Goal: Information Seeking & Learning: Compare options

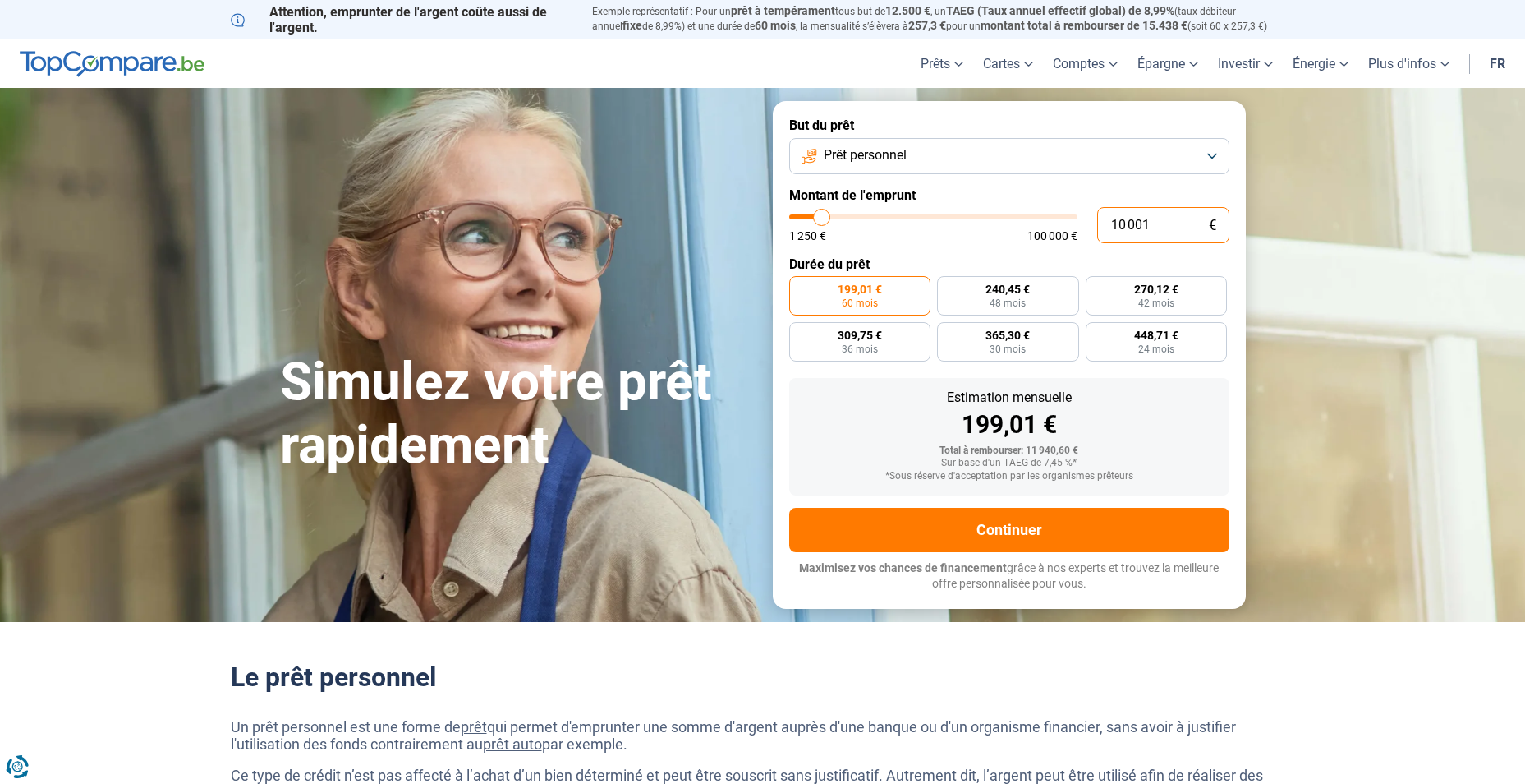
drag, startPoint x: 1164, startPoint y: 225, endPoint x: 1070, endPoint y: 237, distance: 94.8
click at [1070, 237] on div "10 001 € 1 250 € 100 000 €" at bounding box center [1010, 225] width 440 height 36
type input "1"
type input "1250"
type input "15"
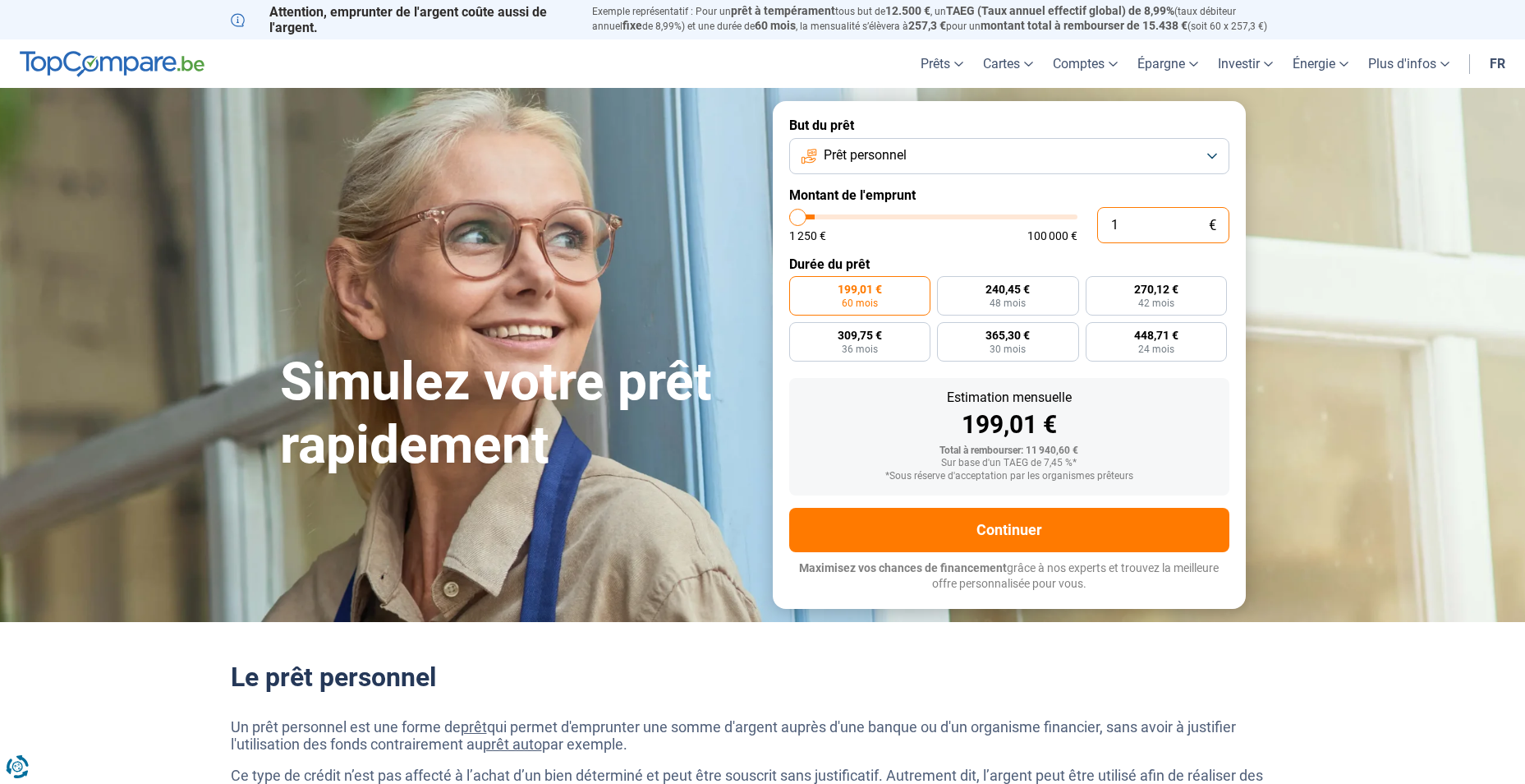
type input "1250"
type input "150"
type input "1250"
type input "1 500"
type input "1500"
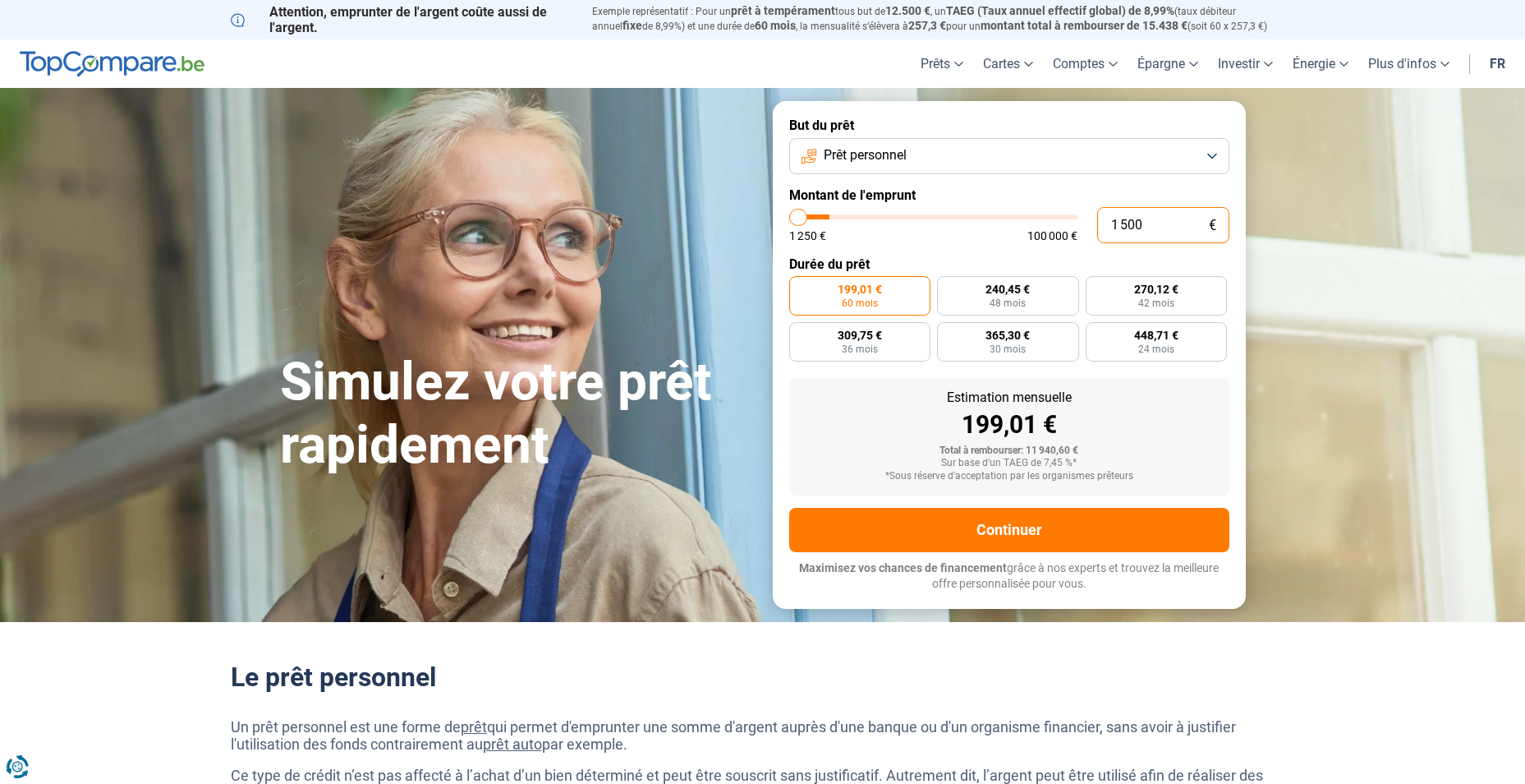
type input "15 000"
type input "15000"
type input "150 001"
type input "100000"
type input "100 000"
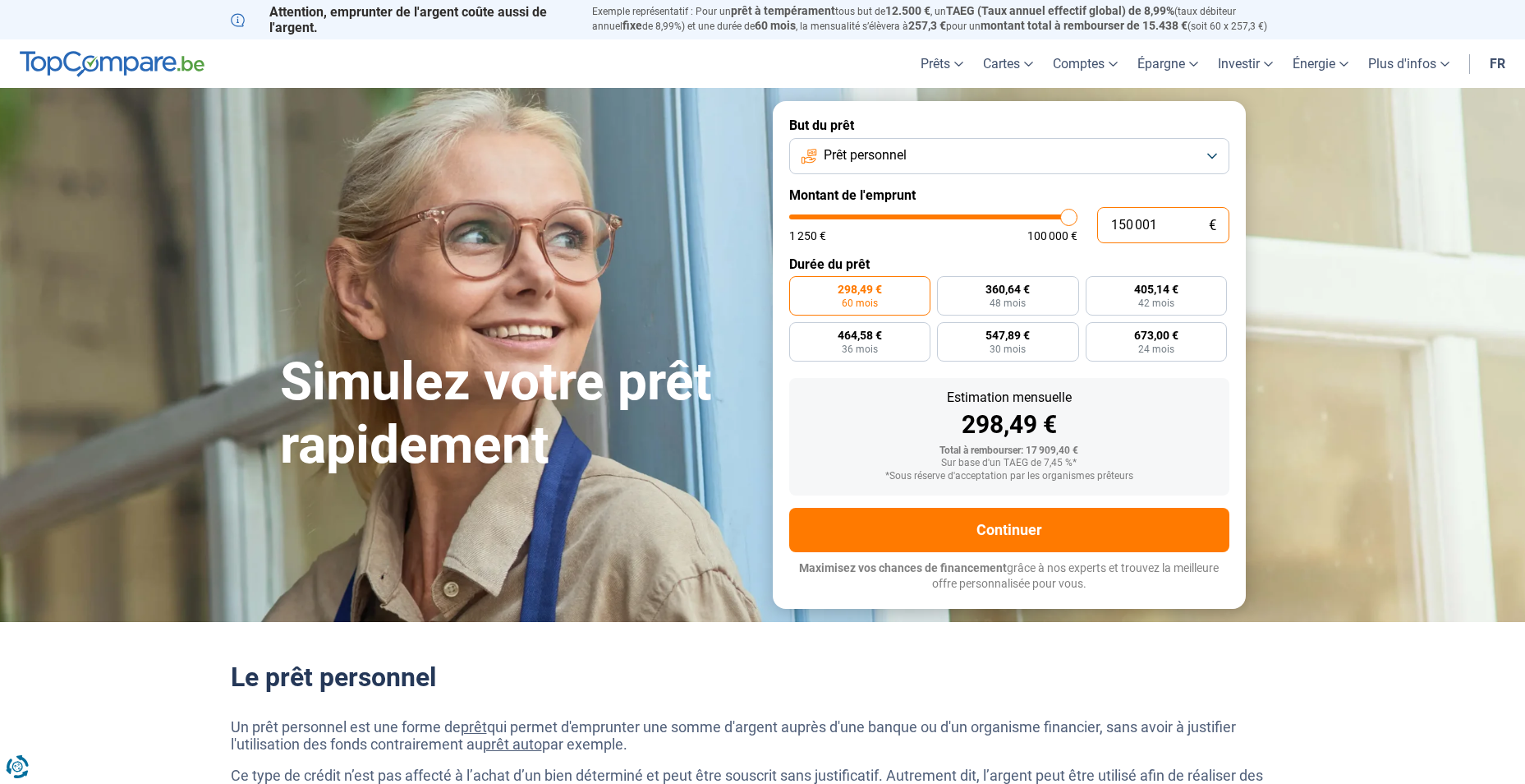
type input "100000"
radio input "false"
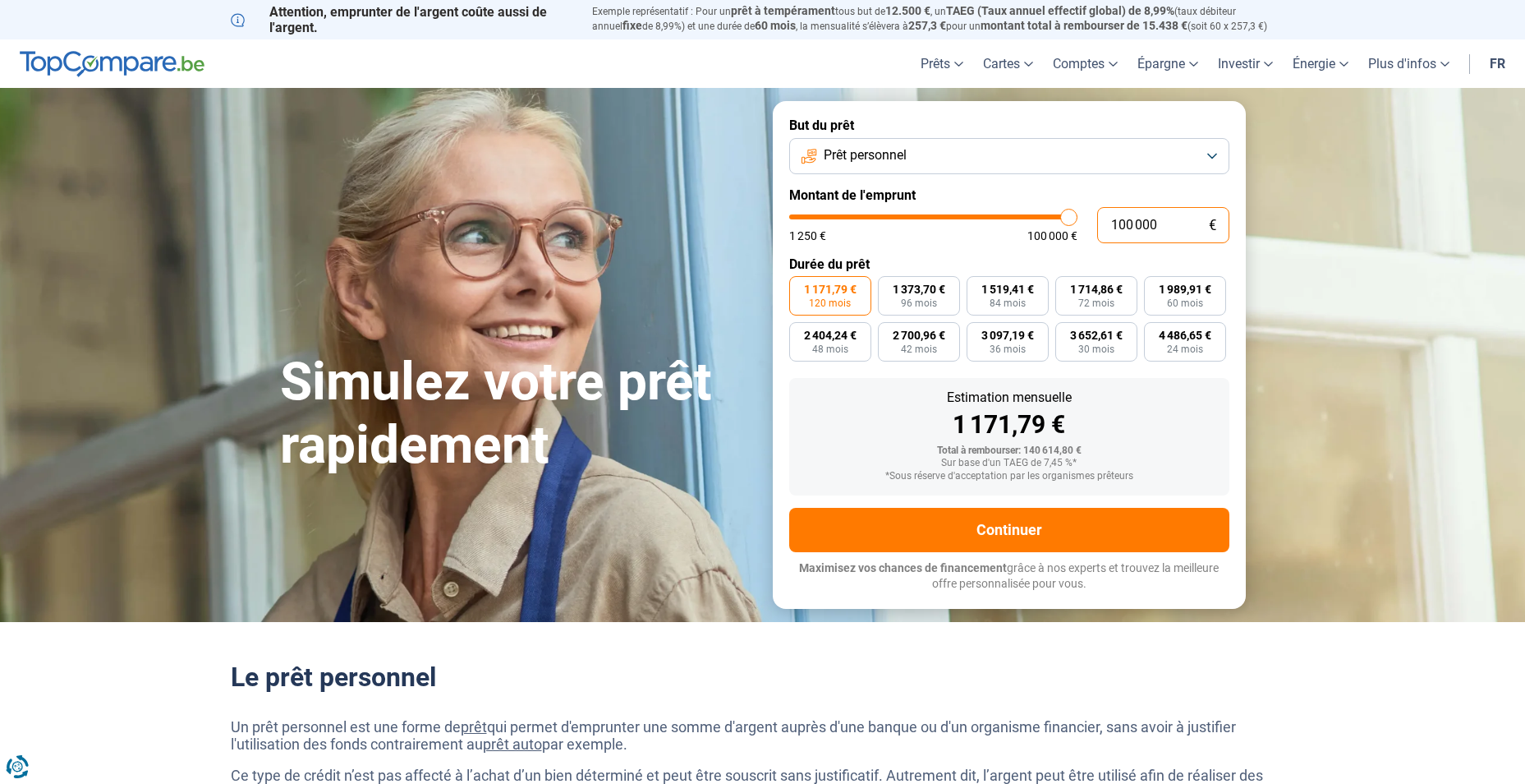
type input "10 000"
type input "10000"
radio input "true"
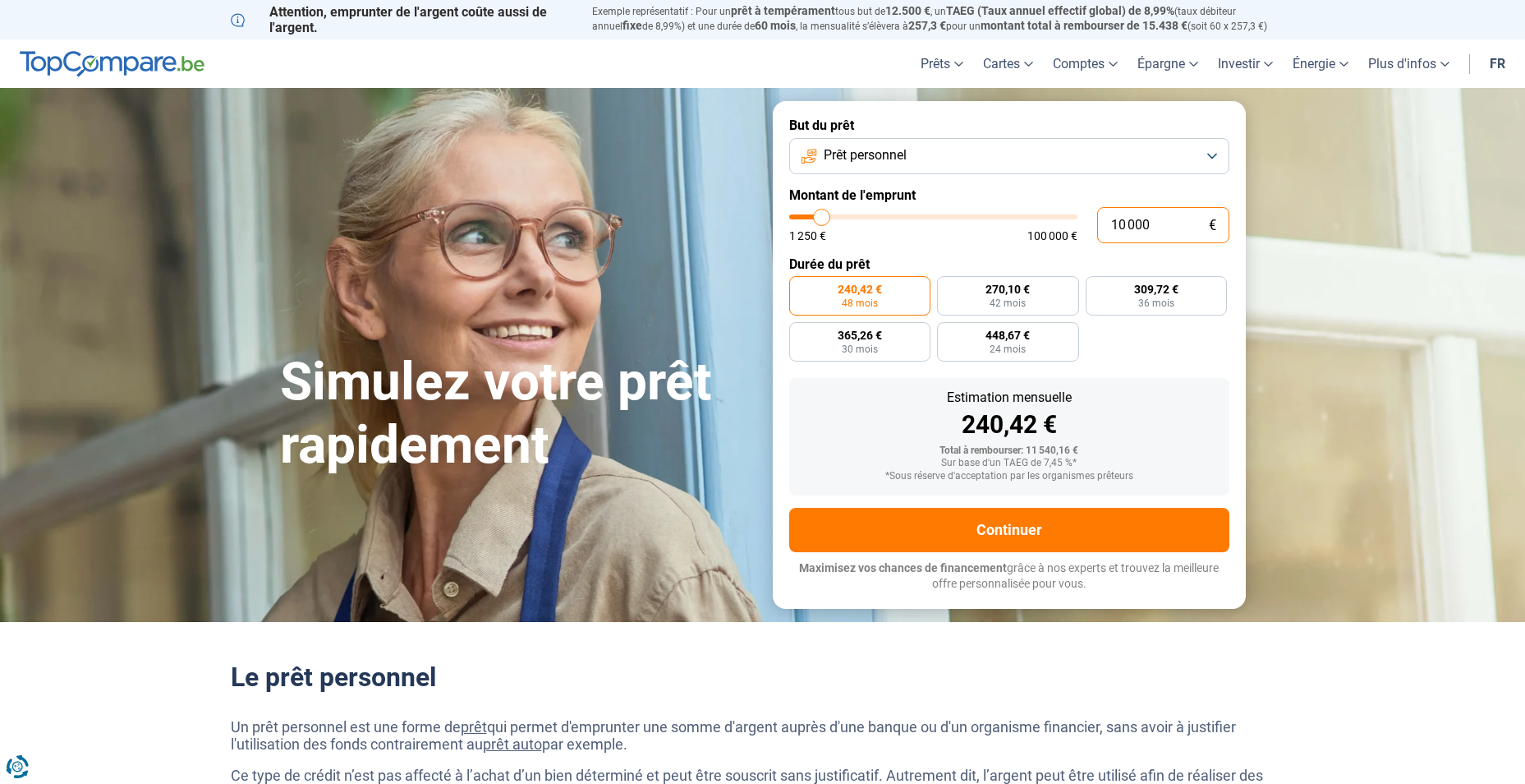
type input "1 000"
type input "1250"
type input "100"
type input "1250"
type input "10"
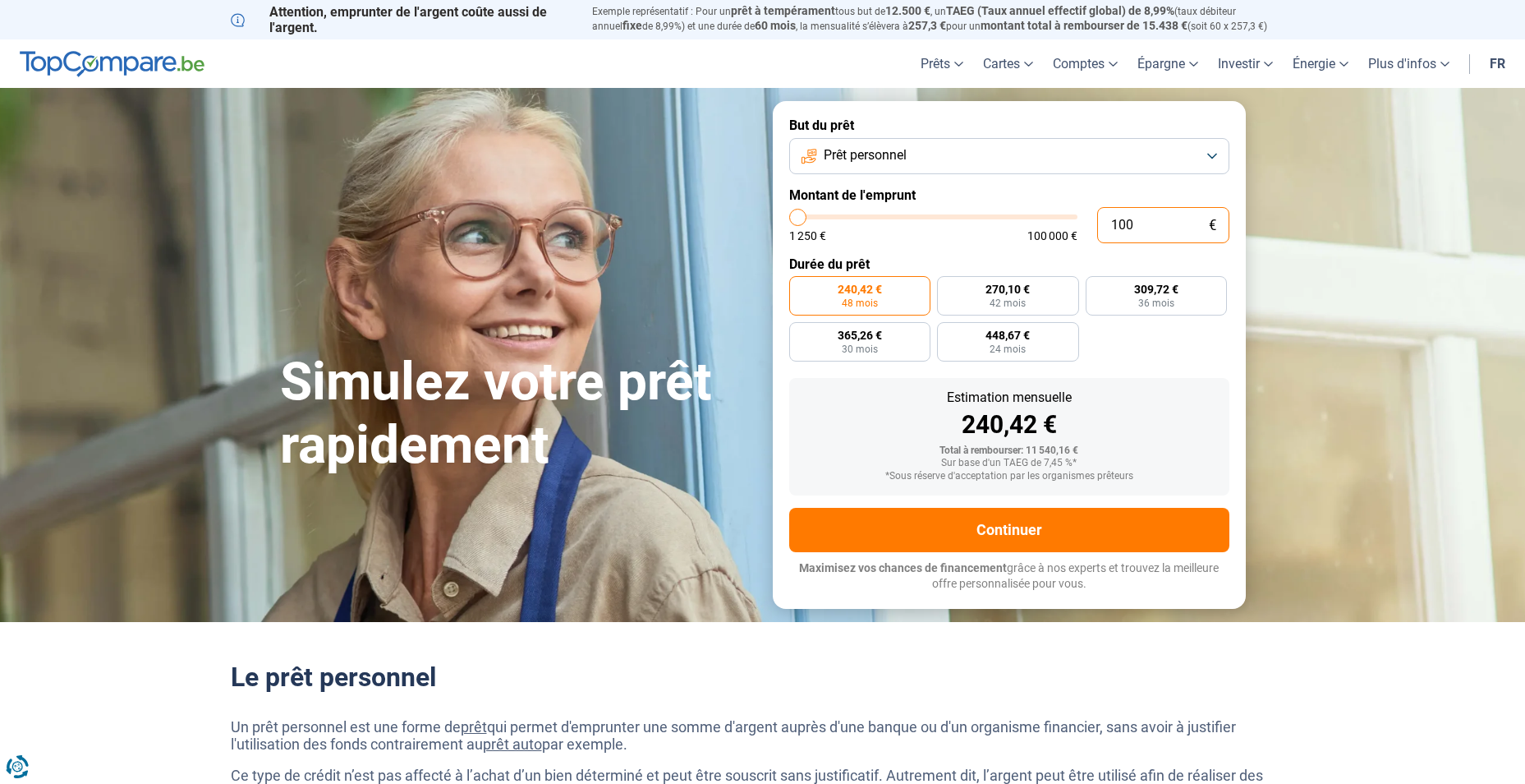
type input "1250"
type input "1"
type input "1250"
type input "15"
type input "1250"
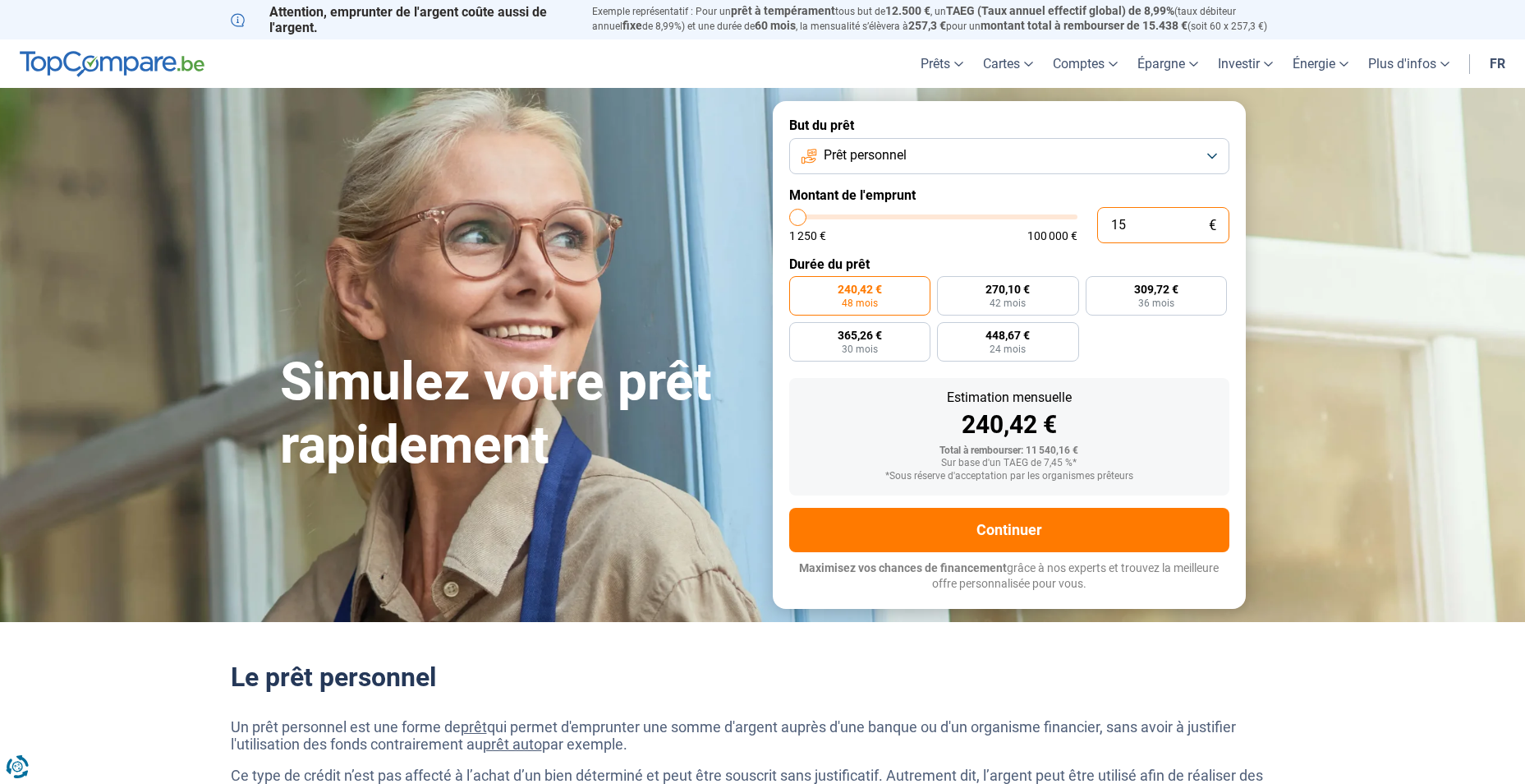
type input "150"
type input "1250"
type input "1 500"
type input "1500"
type input "15 001"
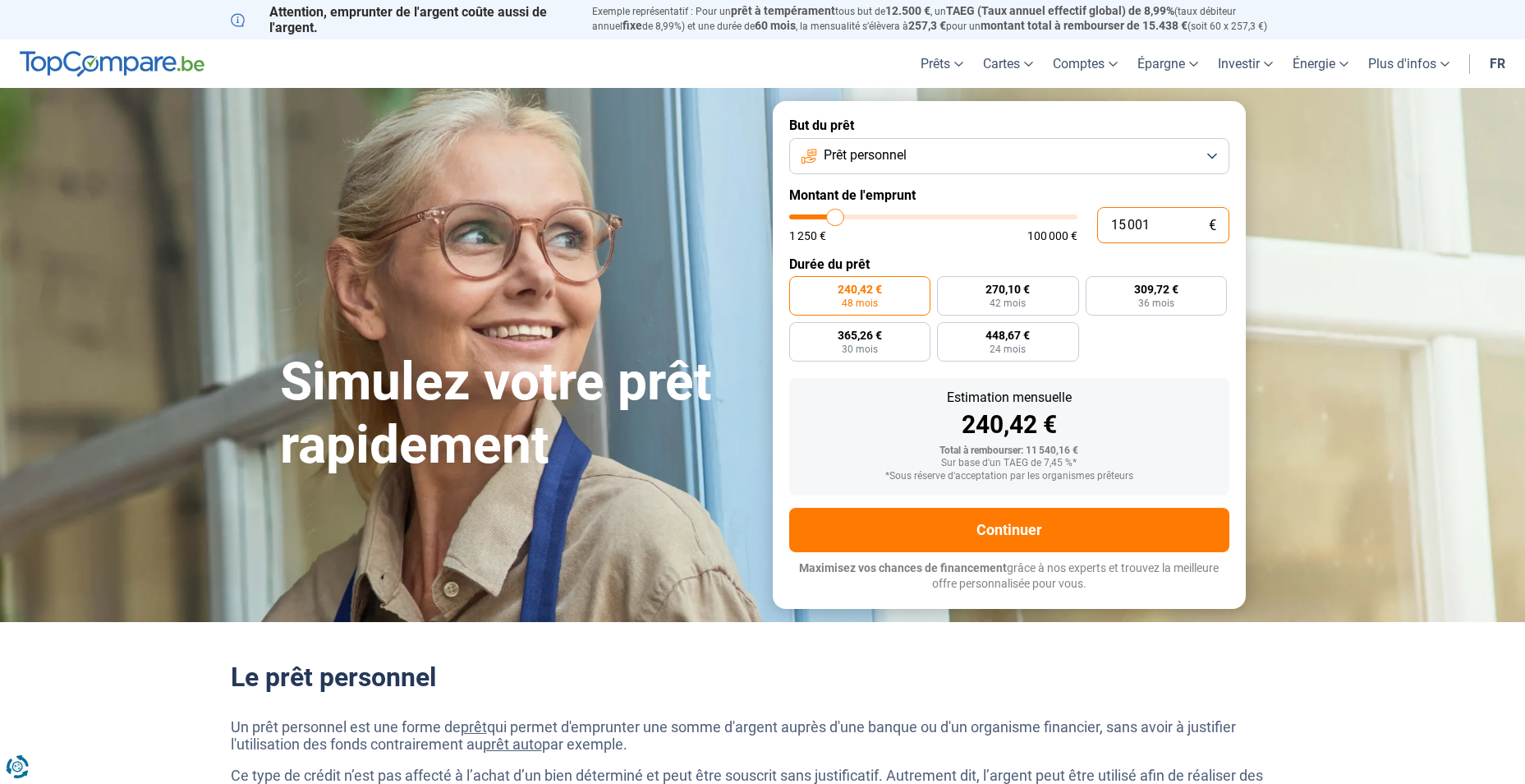
type input "15000"
radio input "false"
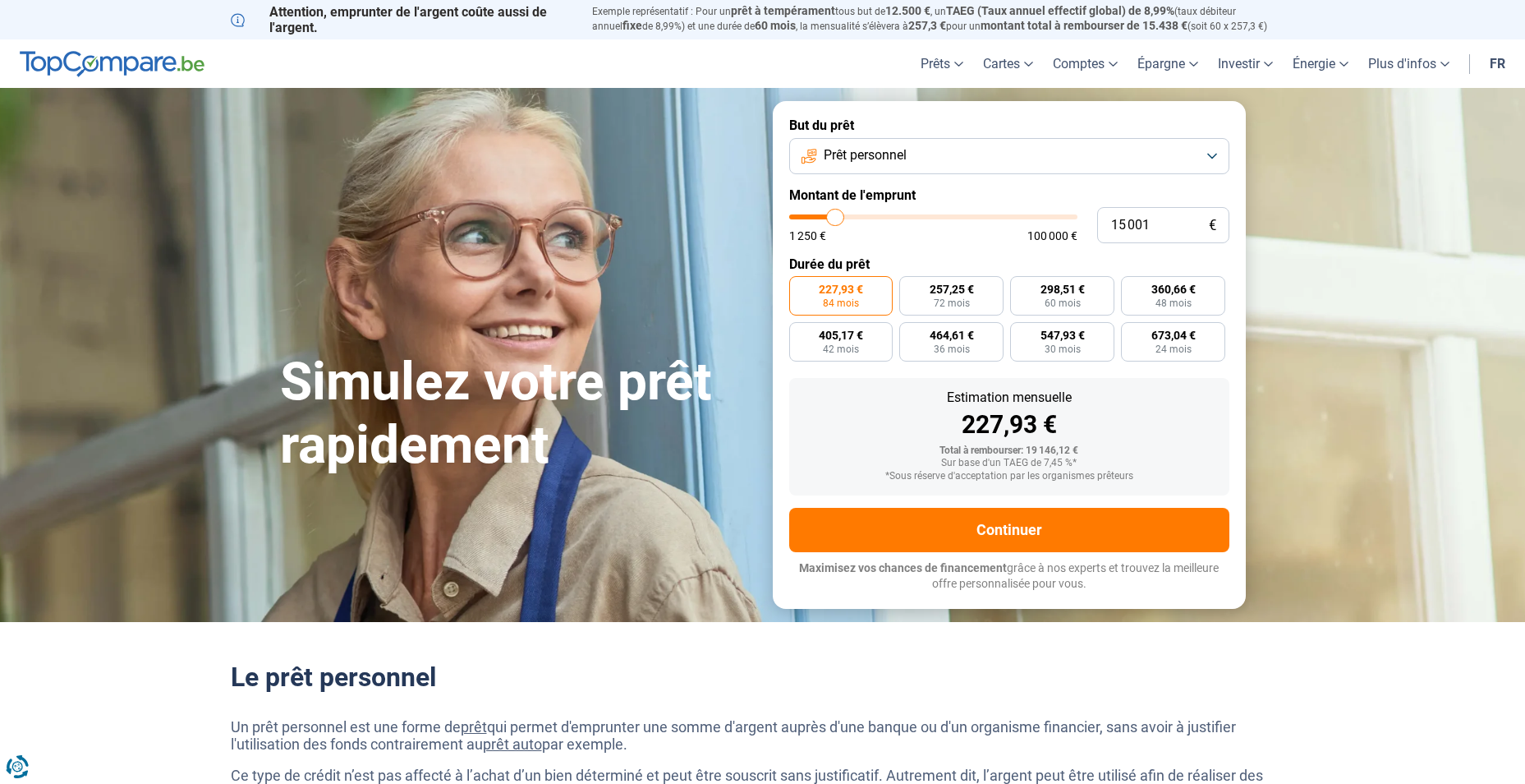
click at [922, 152] on button "Prêt personnel" at bounding box center [1010, 156] width 440 height 36
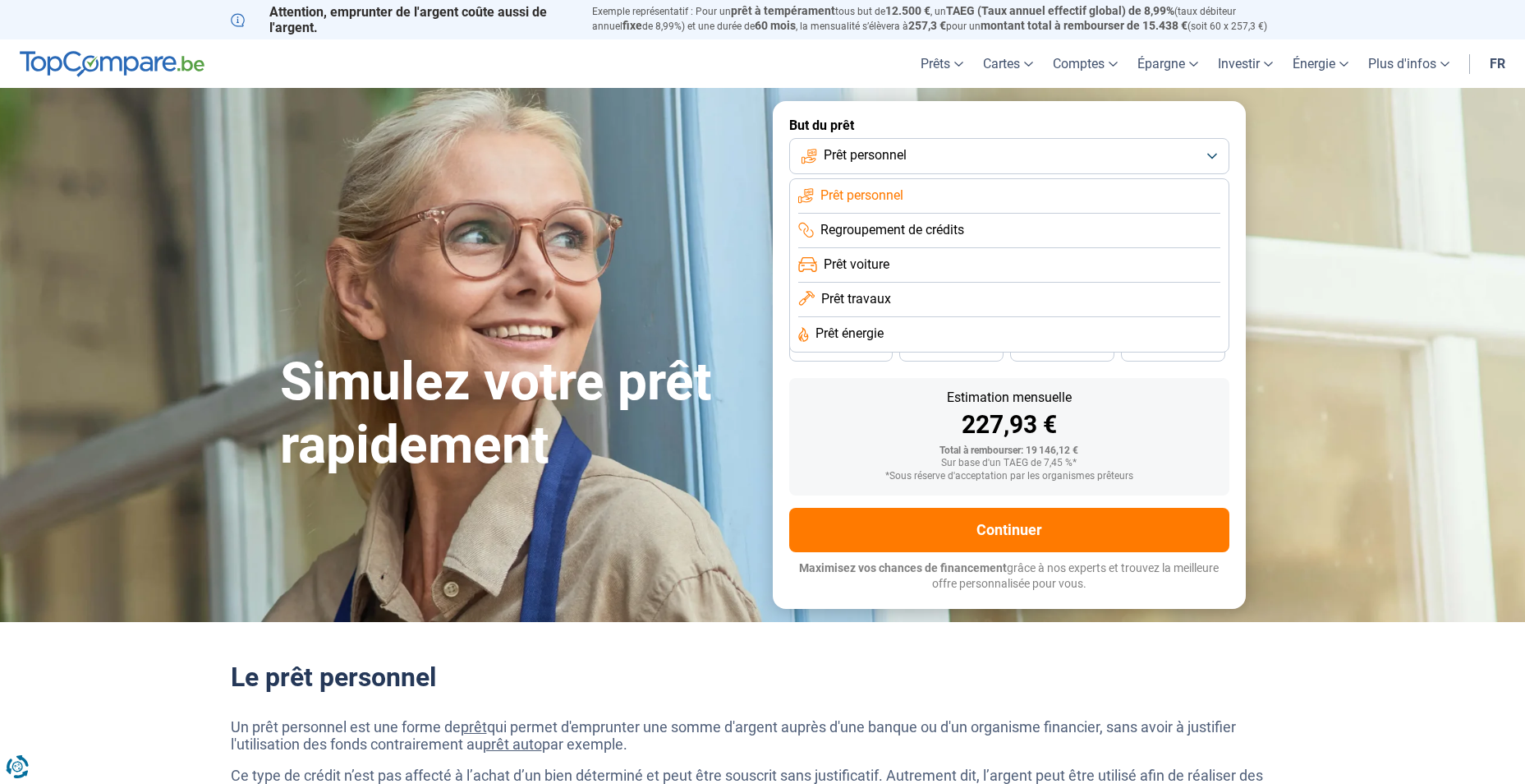
click at [942, 235] on span "Regroupement de crédits" at bounding box center [892, 230] width 144 height 18
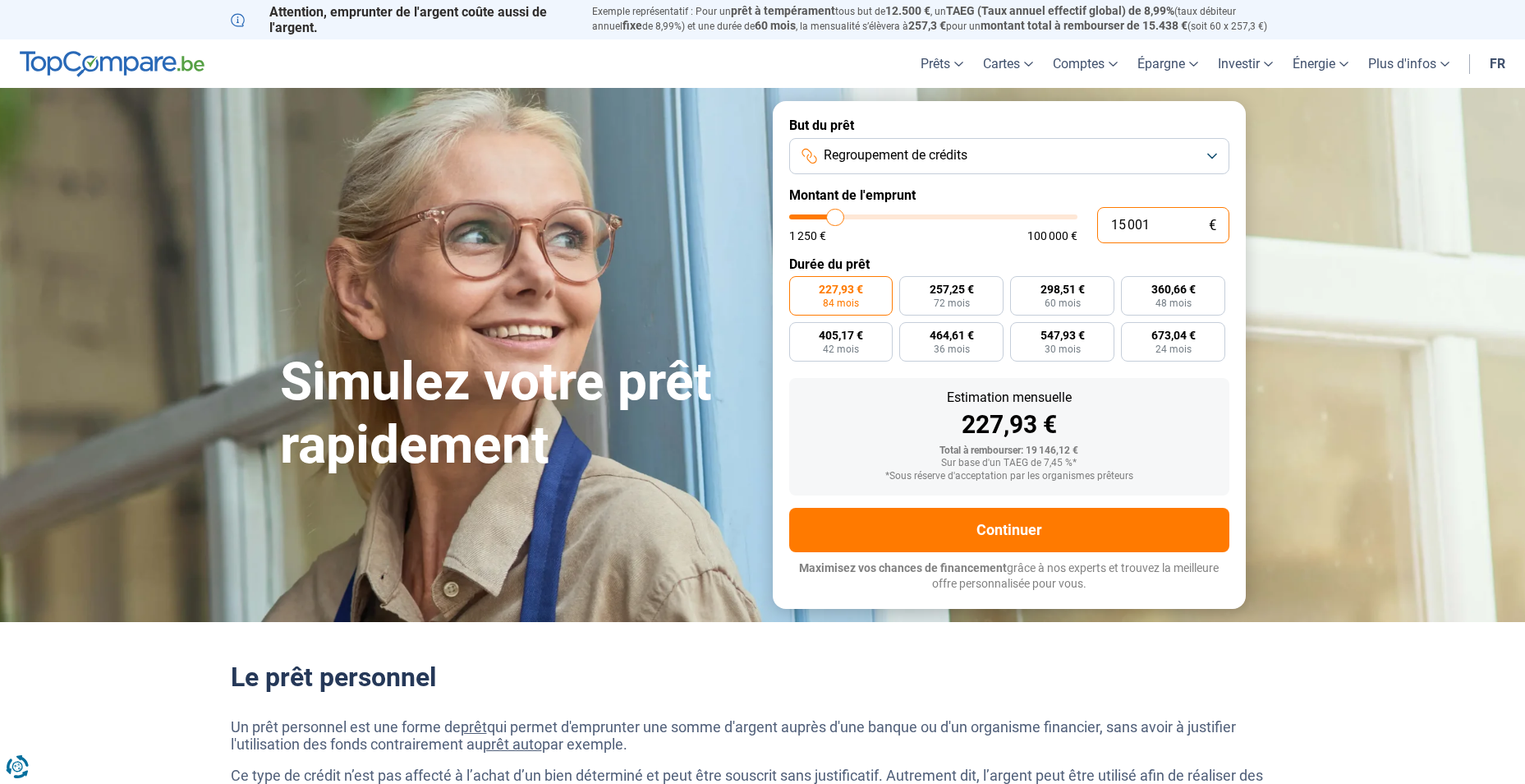
drag, startPoint x: 1152, startPoint y: 224, endPoint x: 1035, endPoint y: 231, distance: 117.2
click at [1035, 231] on div "15 001 € 1 250 € 100 000 €" at bounding box center [1010, 225] width 440 height 36
type input "3"
type input "1250"
type input "38"
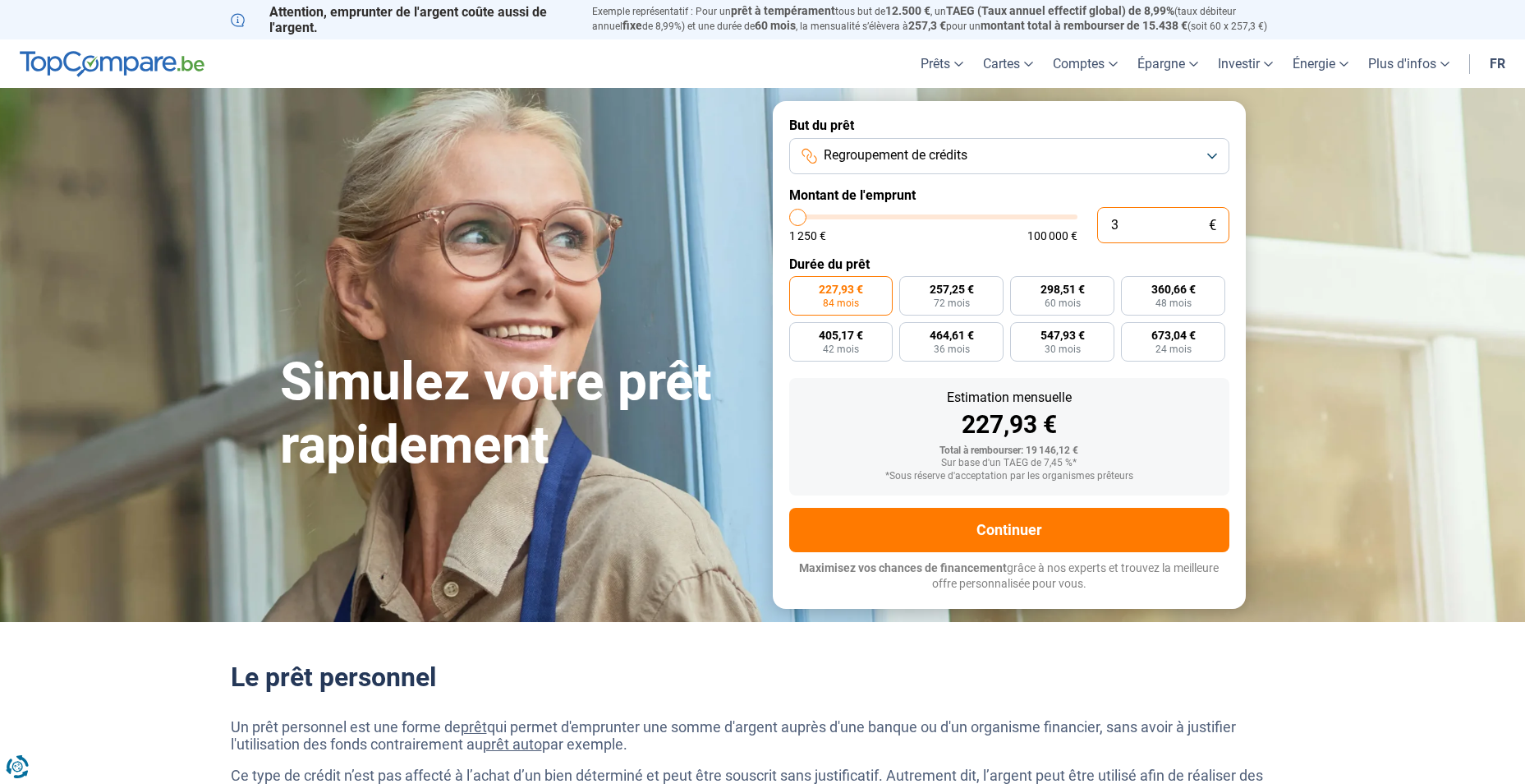
type input "1250"
type input "380"
type input "1250"
type input "3 800"
type input "3750"
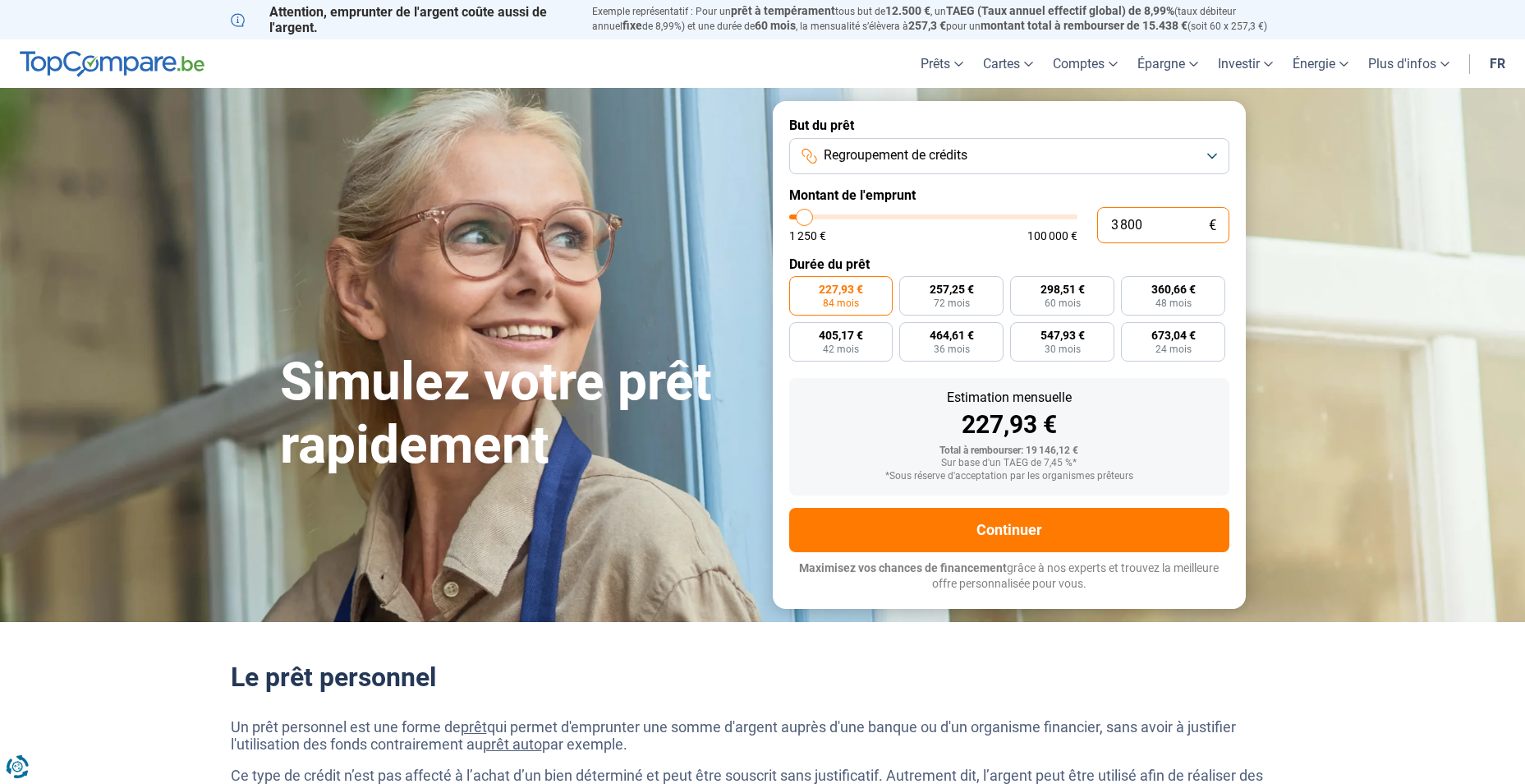
radio input "true"
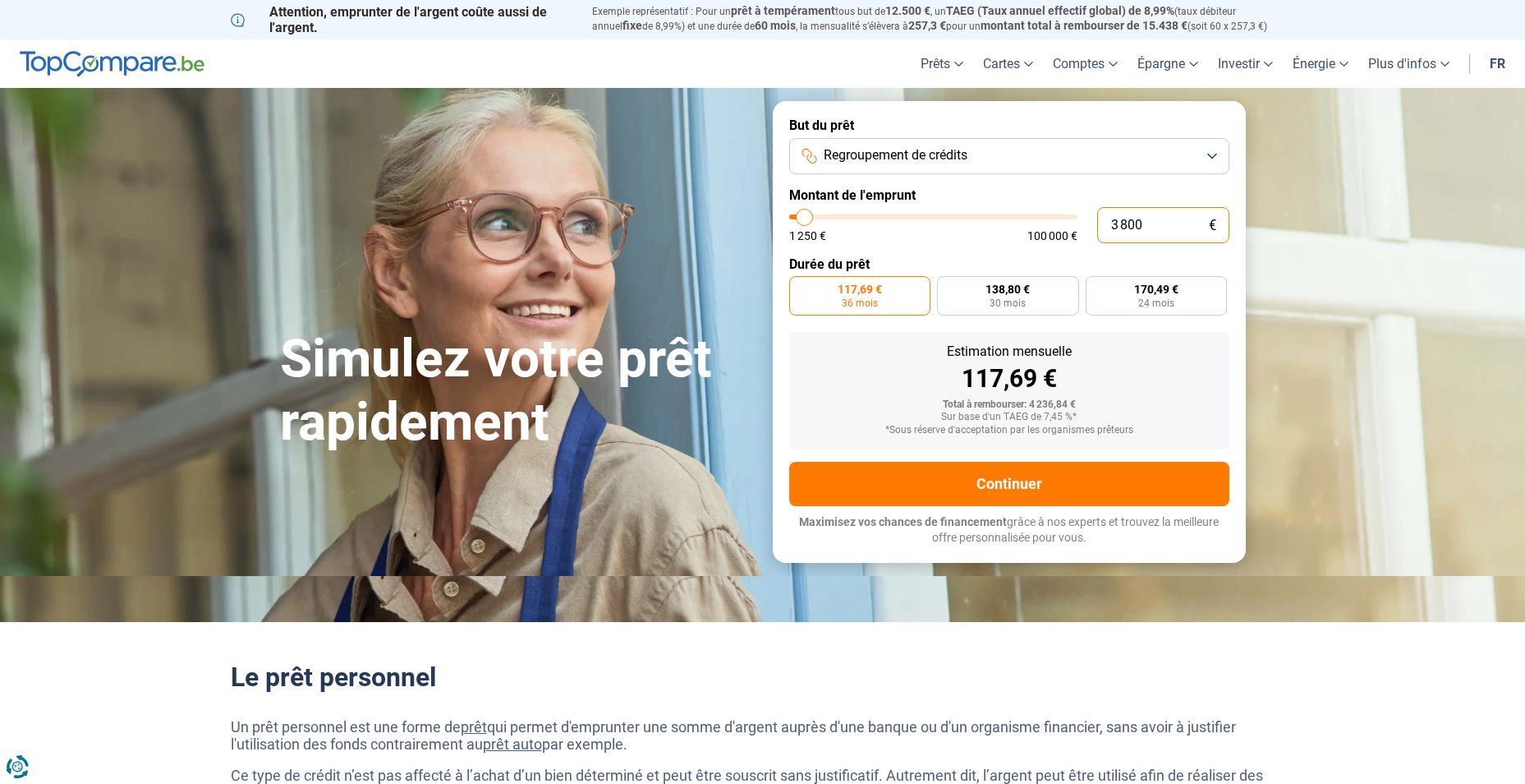
drag, startPoint x: 1107, startPoint y: 226, endPoint x: 1072, endPoint y: 233, distance: 35.7
click at [1072, 233] on div "3 800 € 1 250 € 100 000 €" at bounding box center [1010, 225] width 440 height 36
type input "3"
type input "1250"
type input "38"
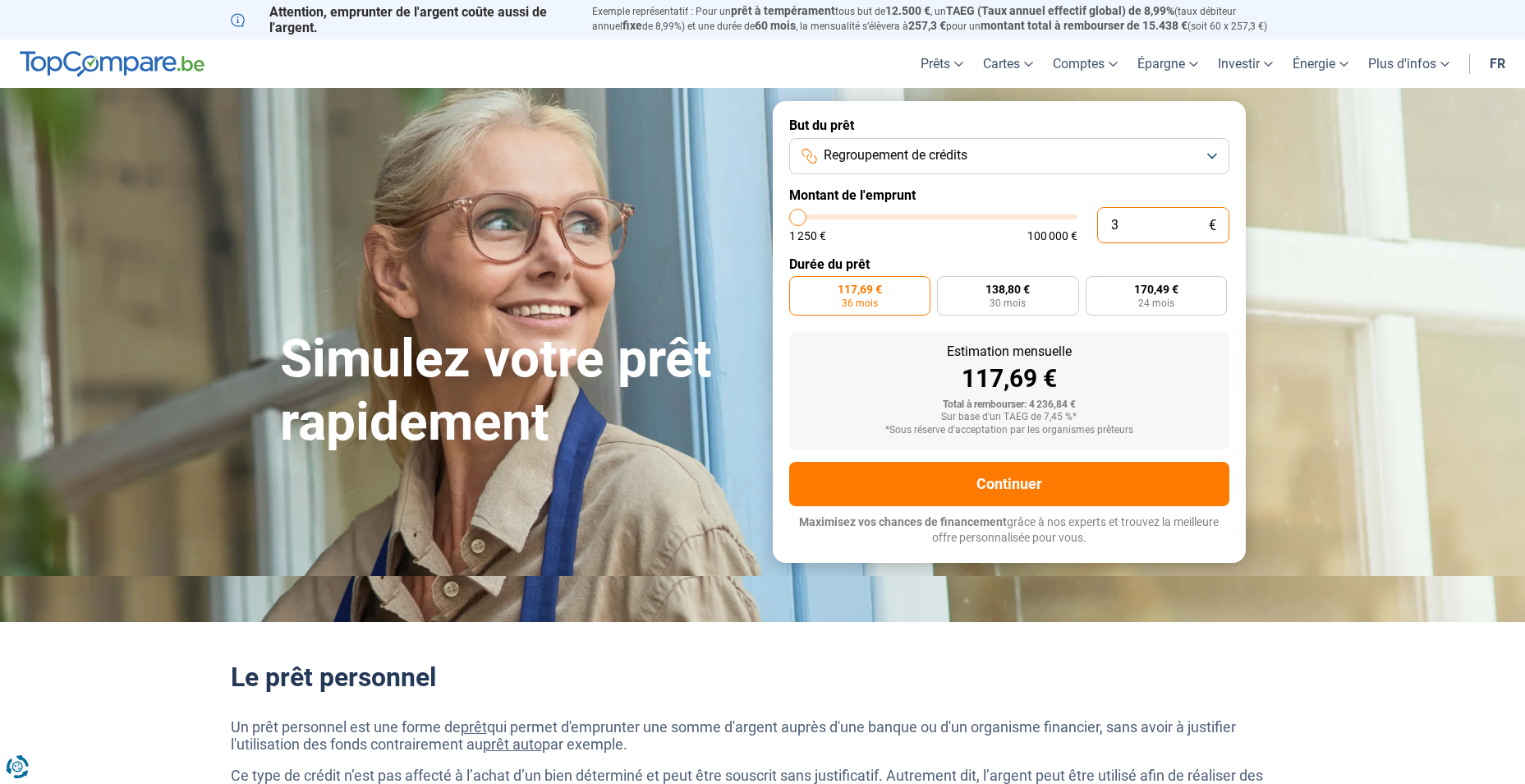
type input "1250"
type input "380"
type input "1250"
type input "3 800"
type input "3750"
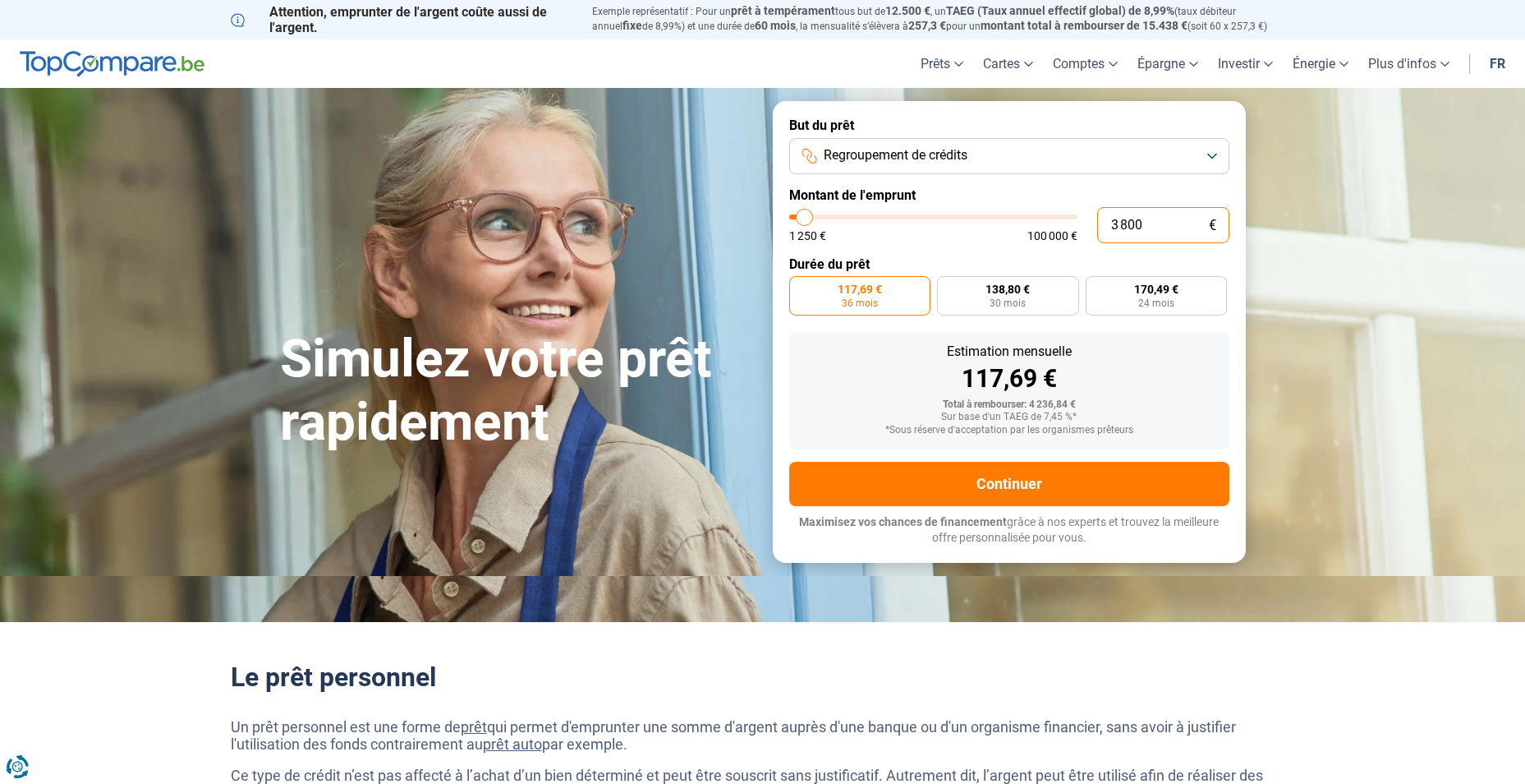
type input "38 000"
type input "38000"
radio input "false"
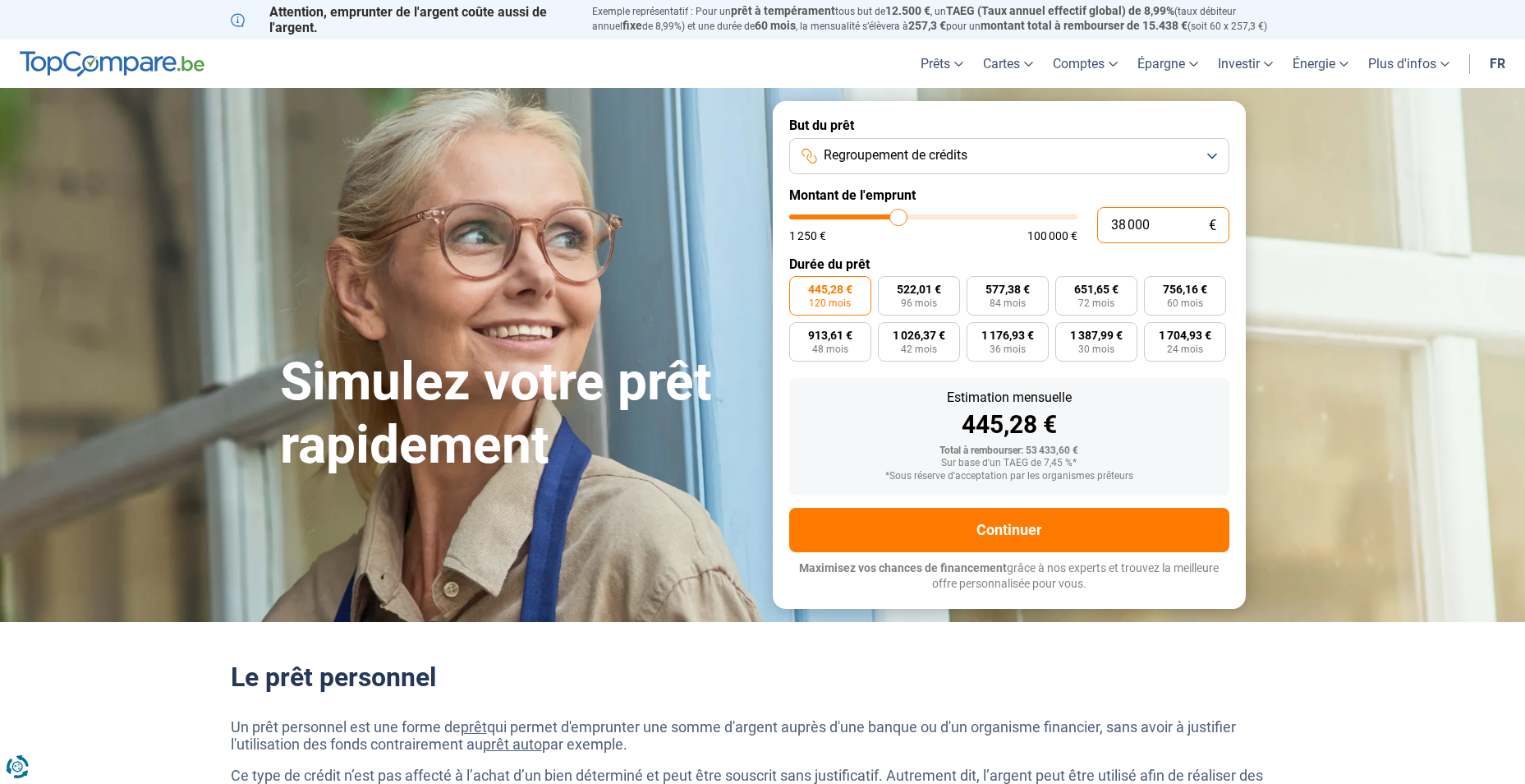
click at [1116, 221] on input "38 000" at bounding box center [1164, 225] width 132 height 36
type input "28 000"
type input "28000"
click at [1110, 229] on input "28 000" at bounding box center [1164, 225] width 132 height 36
click at [1116, 226] on input "28 000" at bounding box center [1164, 225] width 132 height 36
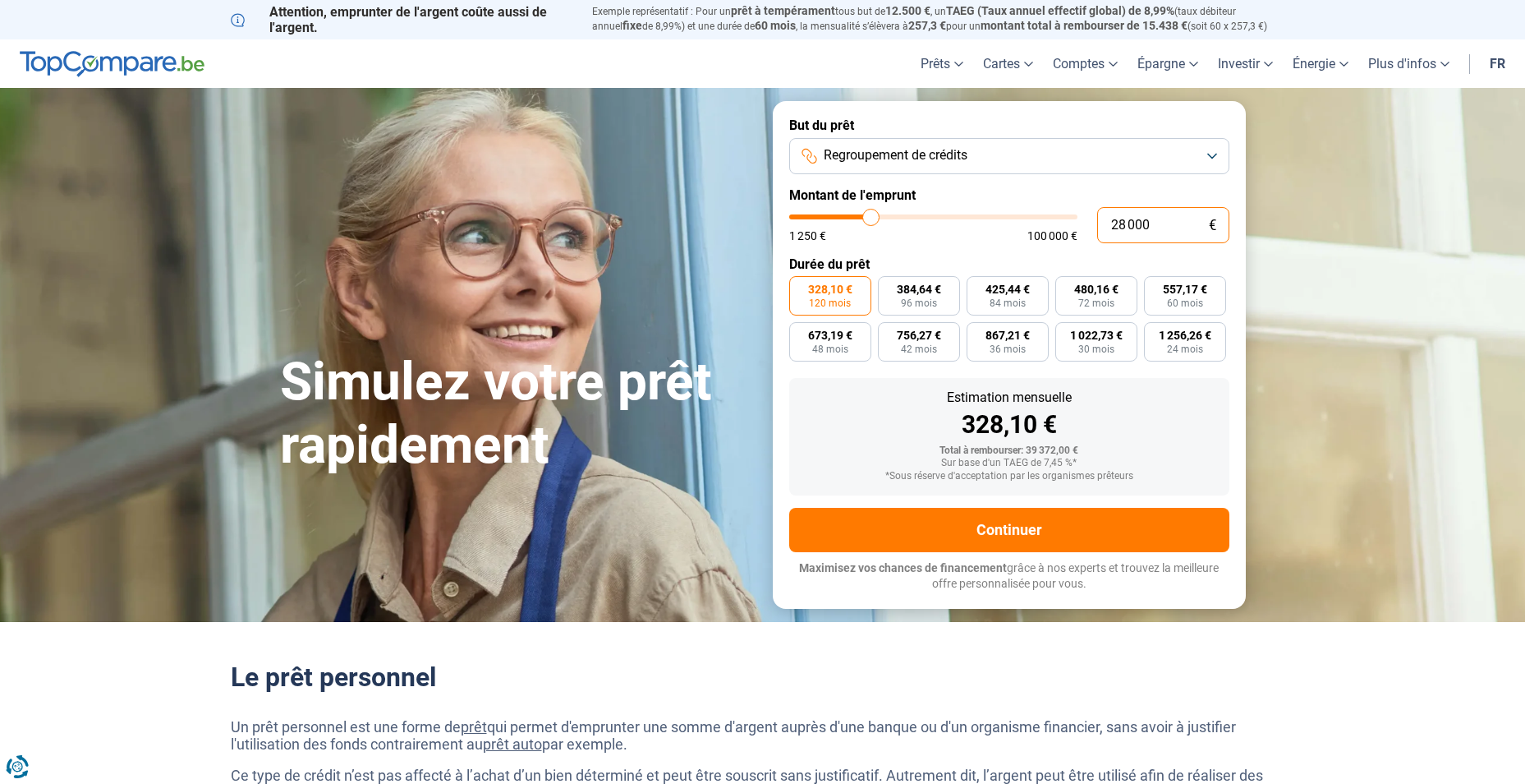
type input "18 000"
type input "18000"
radio input "true"
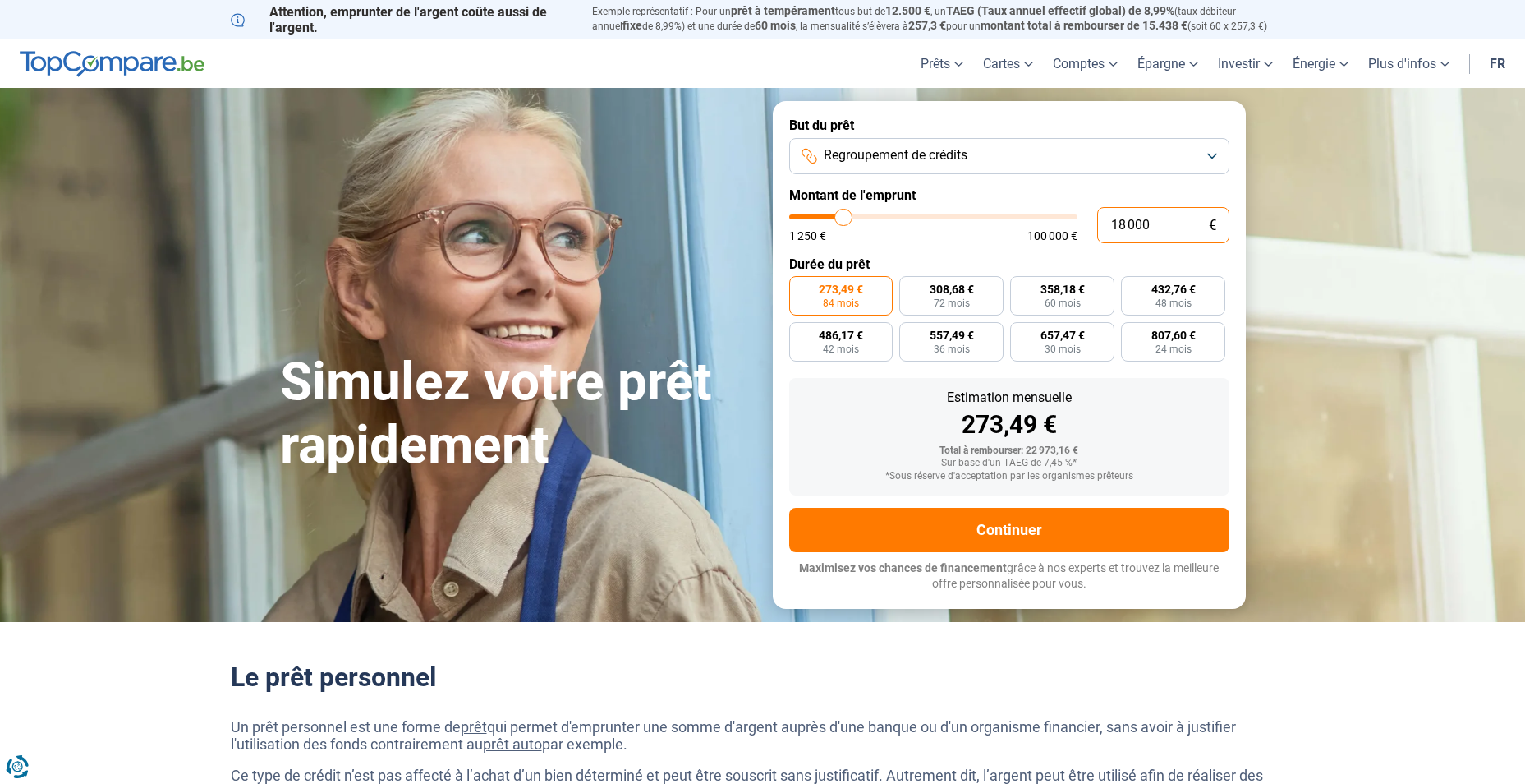
drag, startPoint x: 1114, startPoint y: 227, endPoint x: 1125, endPoint y: 225, distance: 11.2
click at [1125, 225] on input "18 000" at bounding box center [1164, 225] width 132 height 36
type input "2 000"
type input "2000"
type input "22 000"
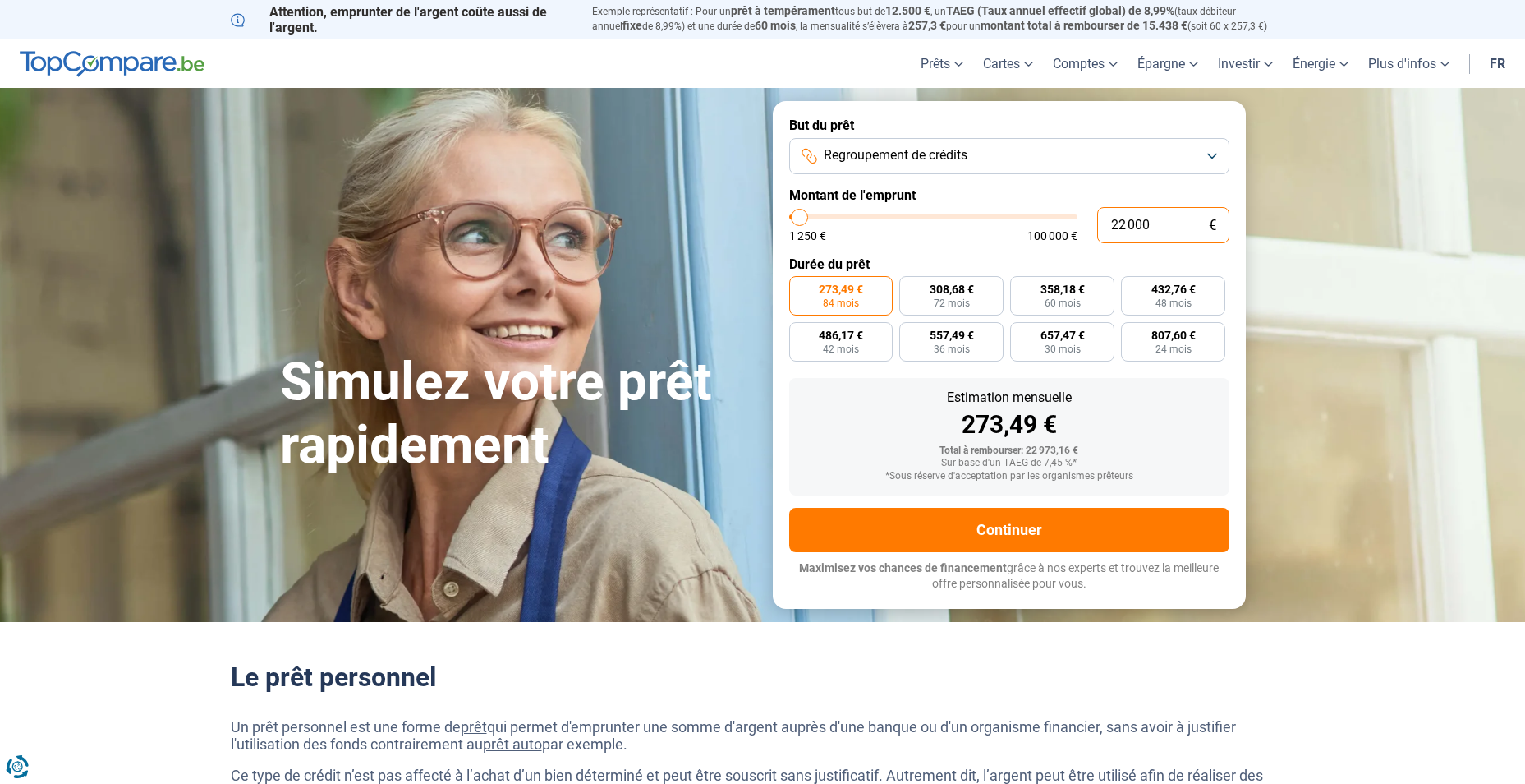
type input "22000"
radio input "false"
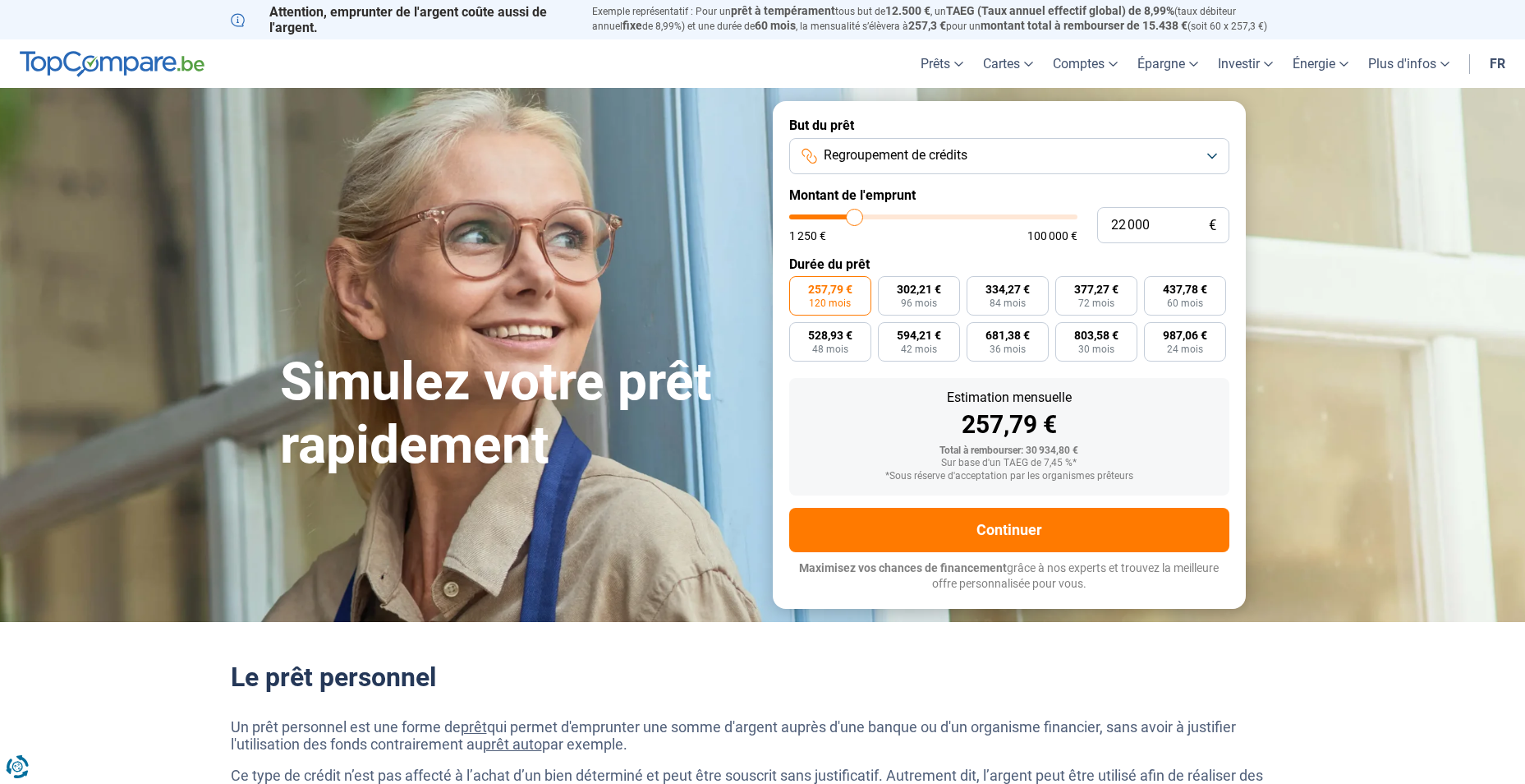
click at [983, 166] on button "Regroupement de crédits" at bounding box center [1010, 156] width 440 height 36
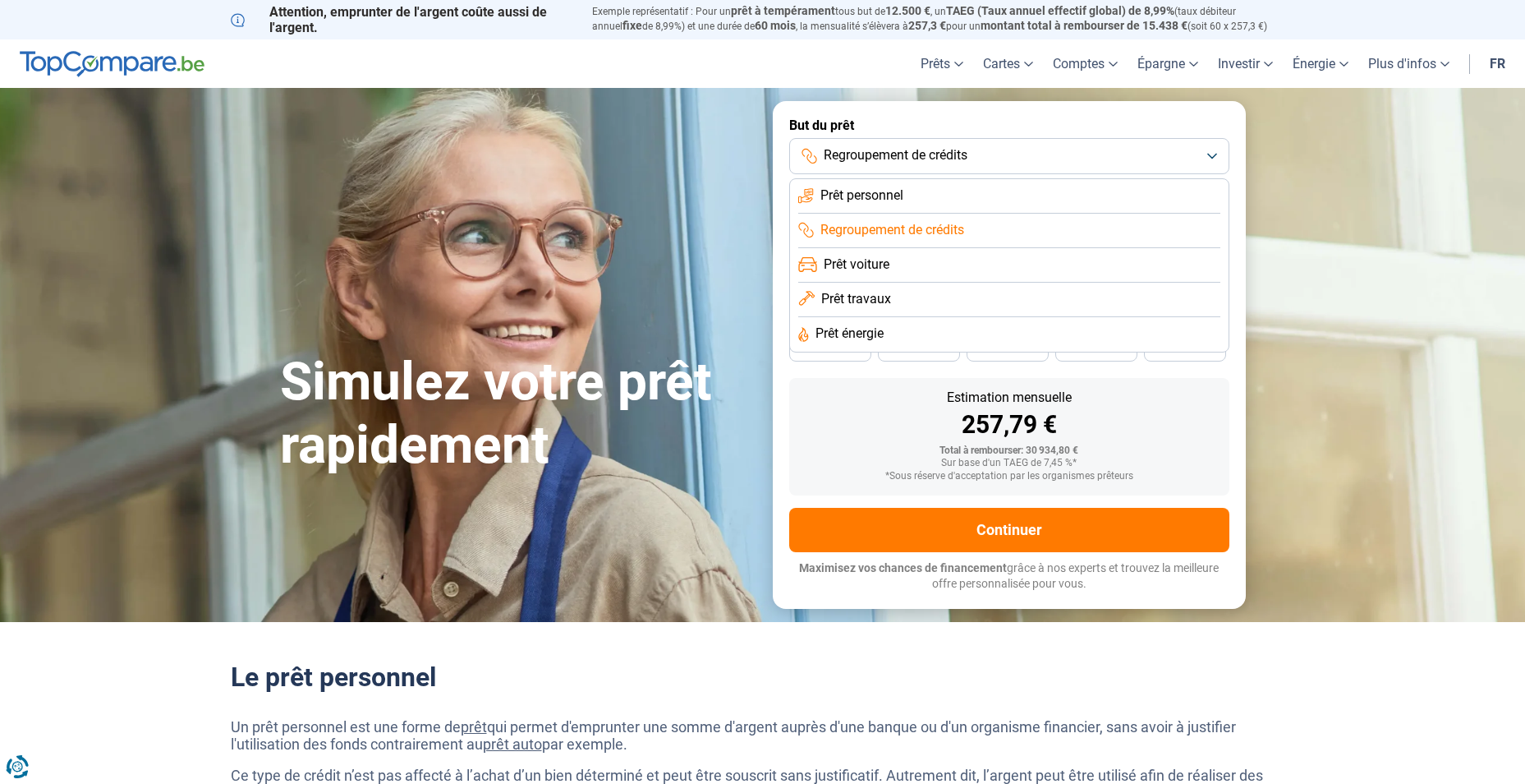
click at [979, 213] on li "Prêt personnel" at bounding box center [1009, 230] width 422 height 34
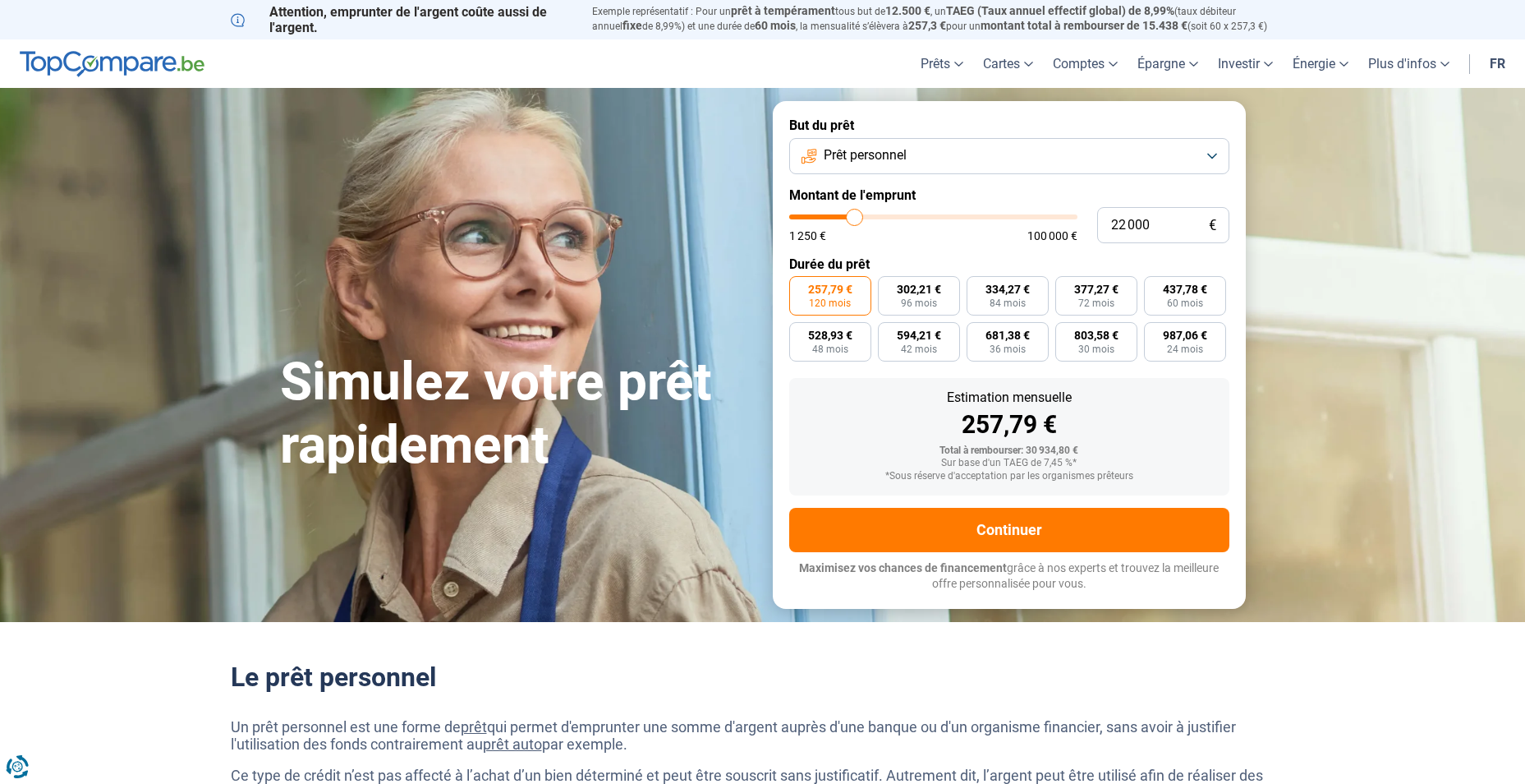
type input "21 750"
type input "21750"
type input "22 000"
type input "22000"
type input "22 250"
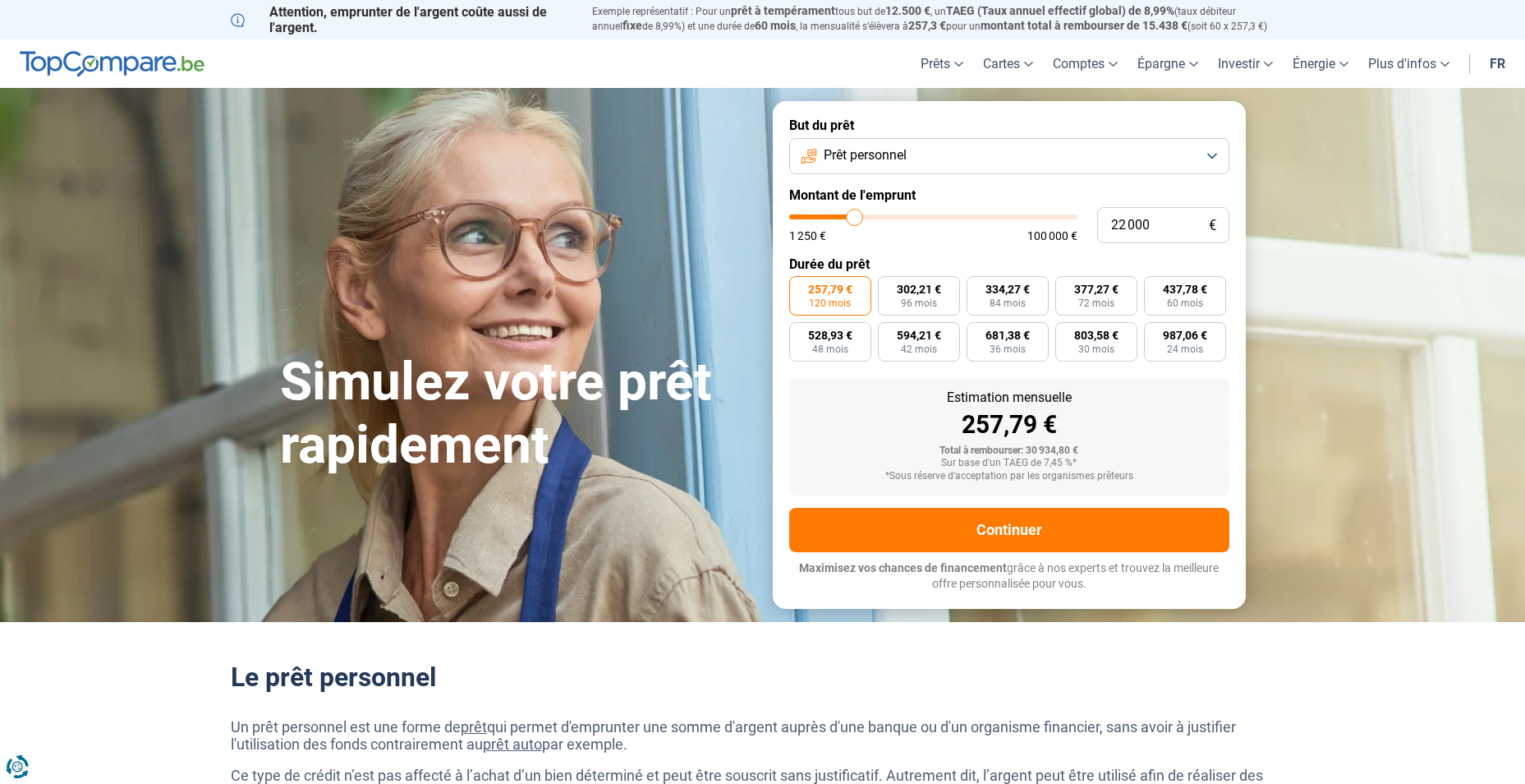
type input "22250"
type input "22 750"
type input "22750"
type input "23 000"
type input "23000"
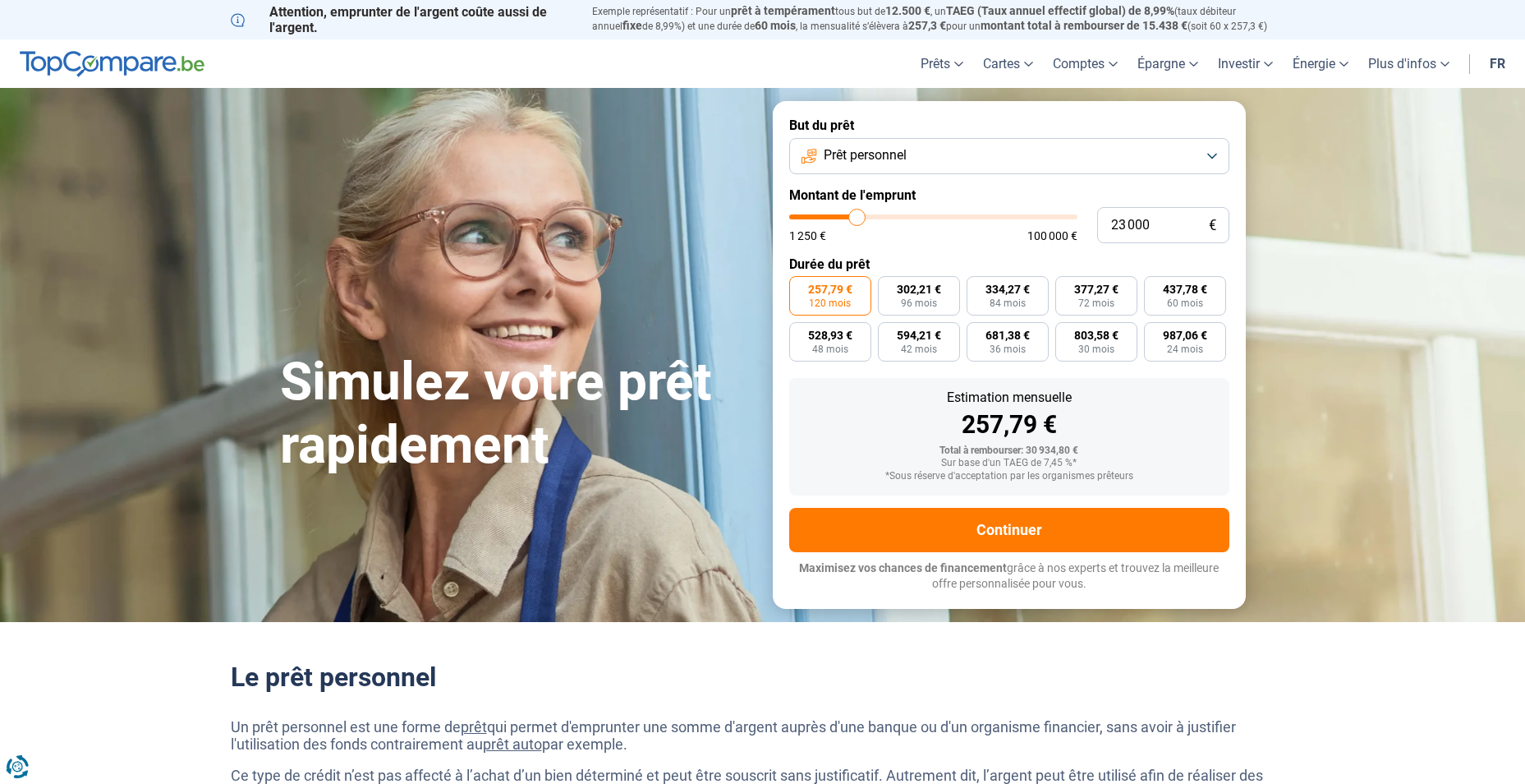
click at [857, 217] on input "range" at bounding box center [933, 217] width 288 height 5
type input "22 750"
type input "22750"
type input "22 000"
type input "22000"
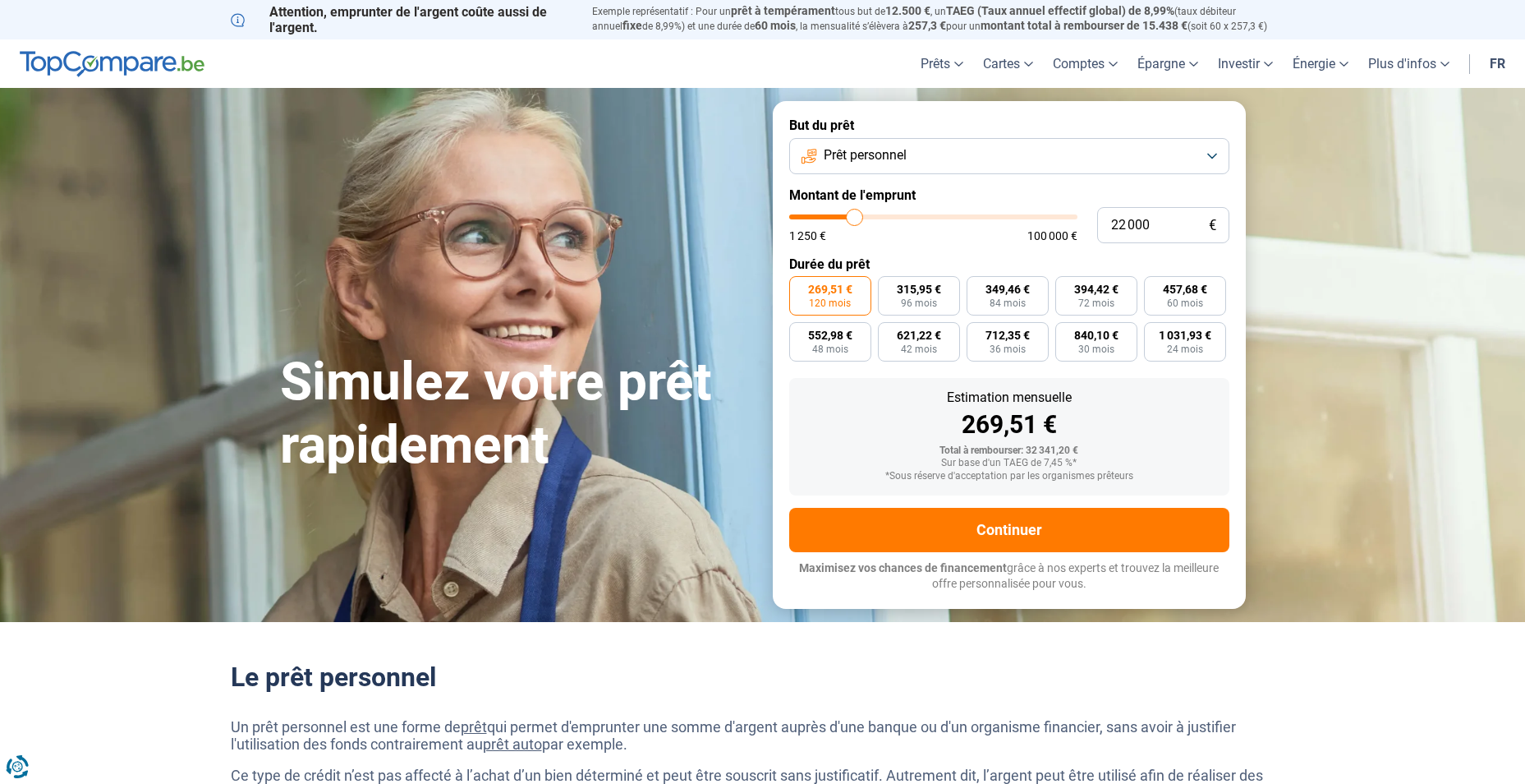
type input "21 750"
type input "21750"
type input "21 250"
type input "21250"
type input "20 500"
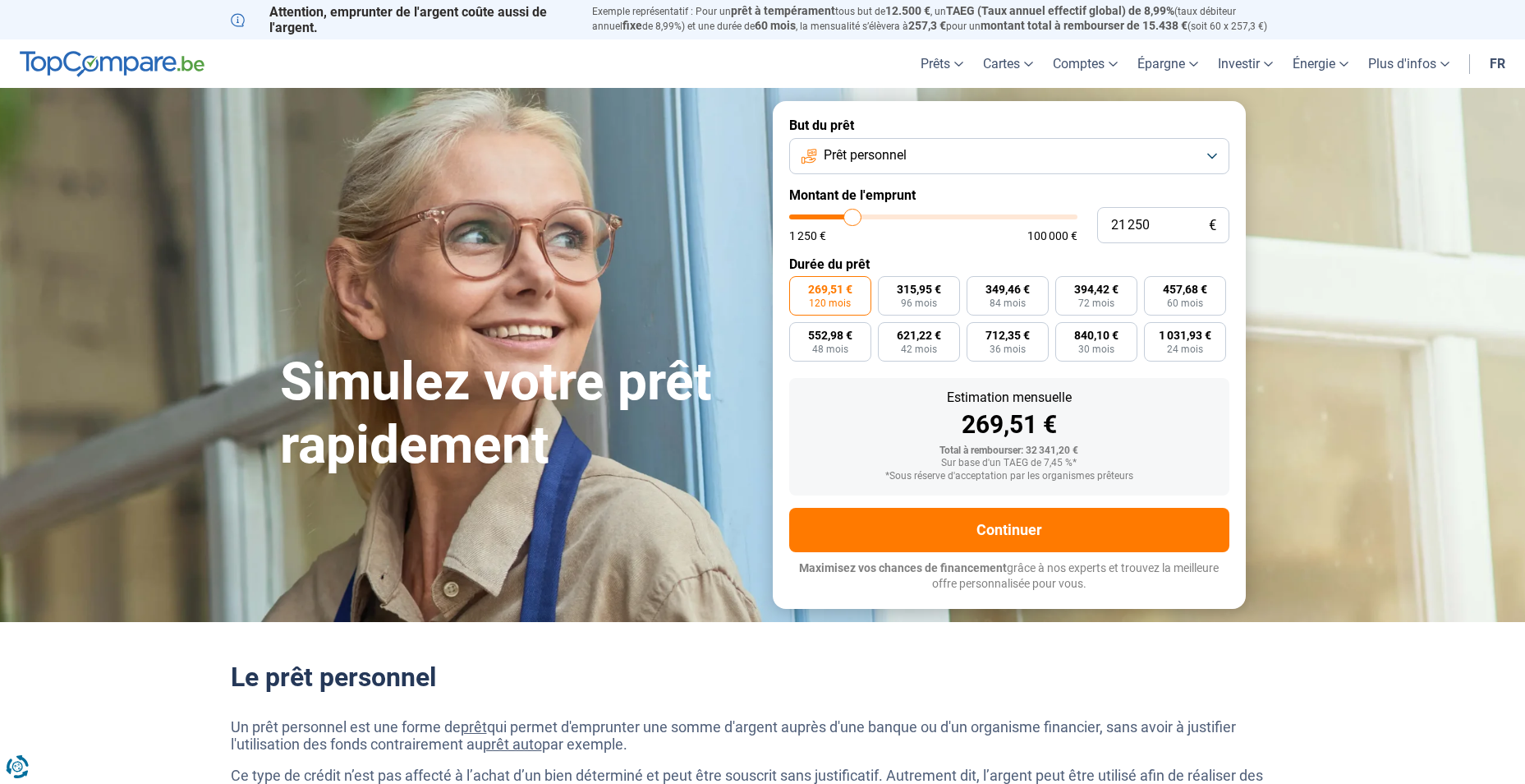
type input "20500"
type input "19 000"
type input "19000"
type input "18 750"
type input "18750"
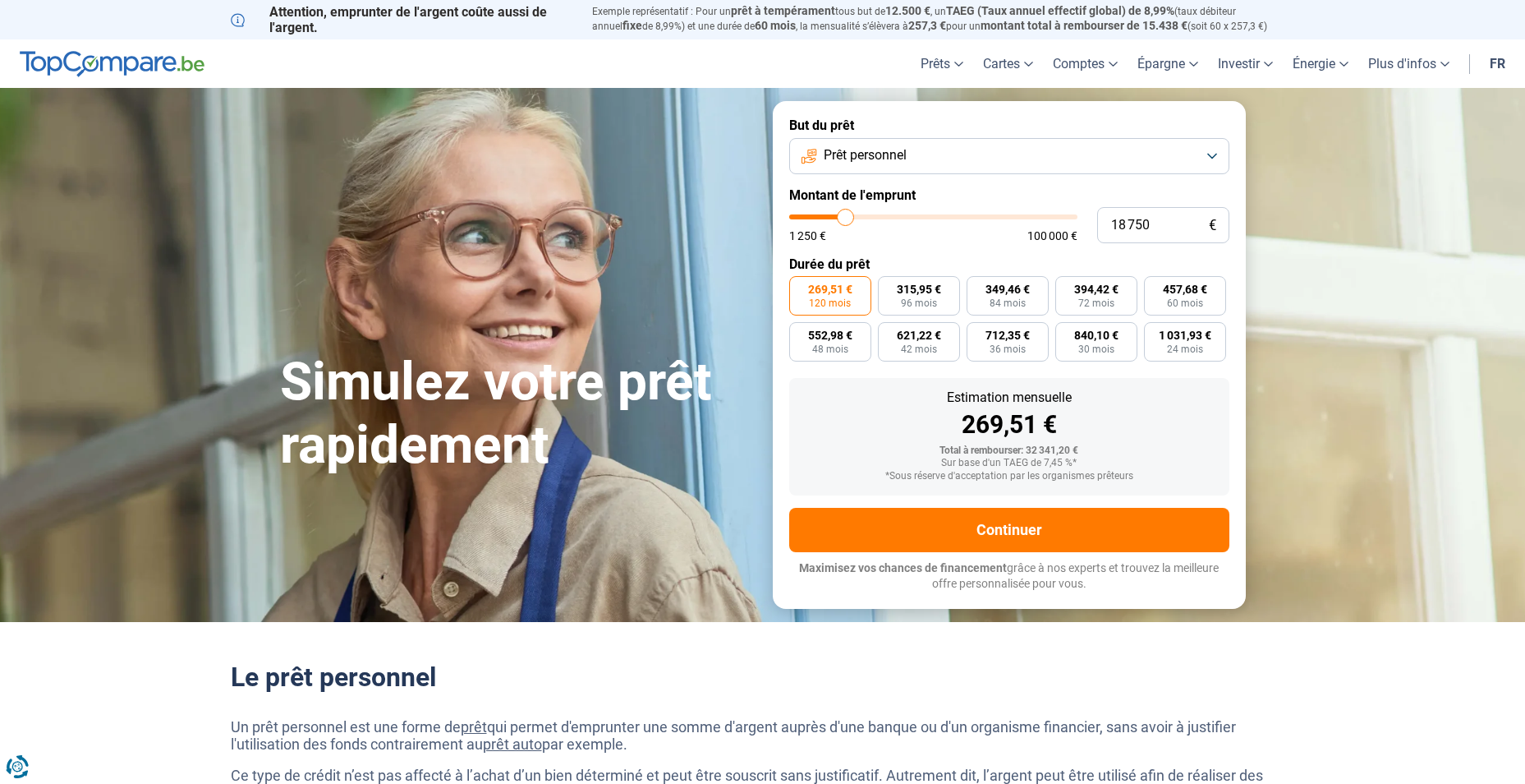
type input "18 500"
drag, startPoint x: 857, startPoint y: 218, endPoint x: 845, endPoint y: 225, distance: 13.9
type input "18500"
click at [845, 219] on input "range" at bounding box center [933, 217] width 288 height 5
radio input "true"
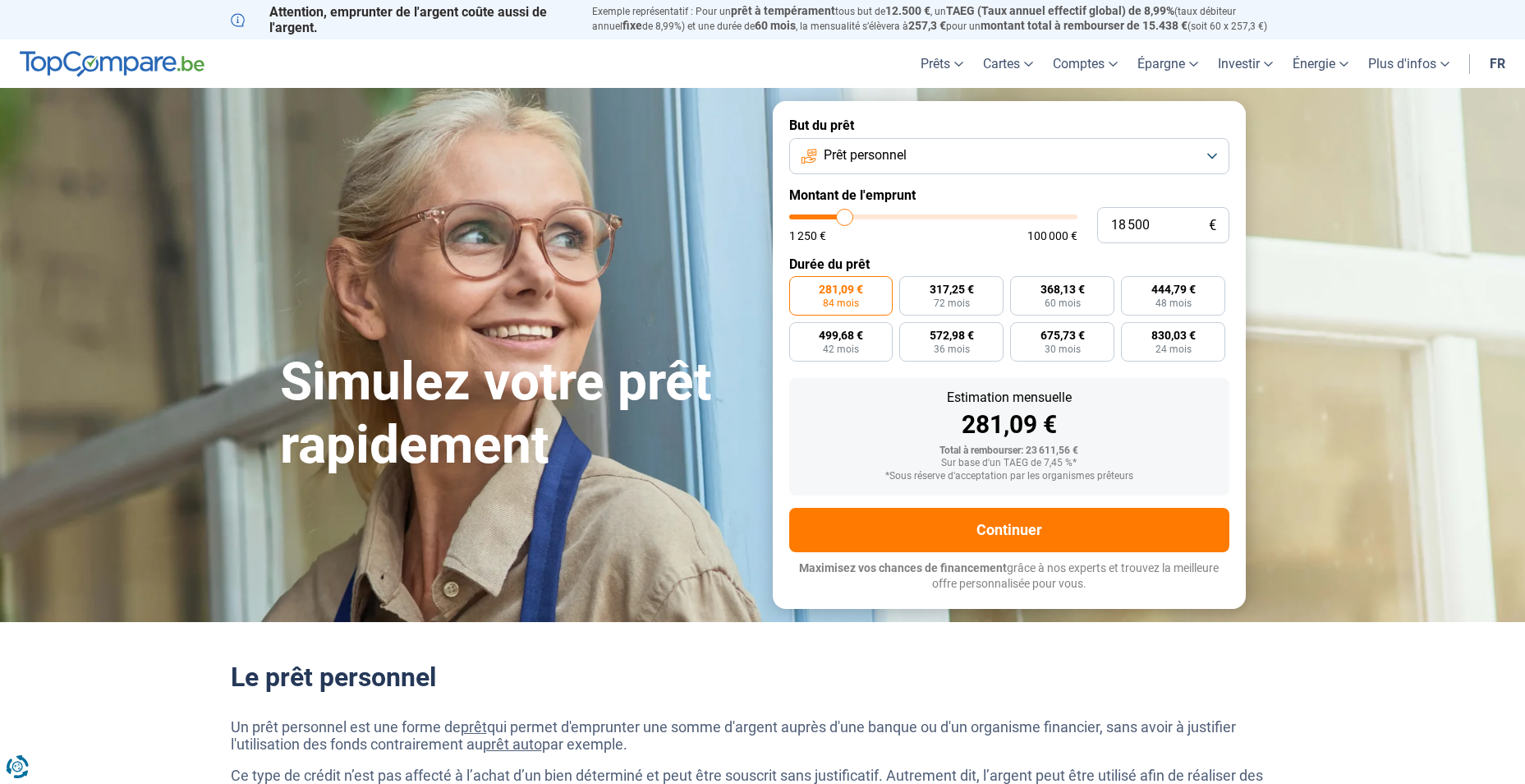
type input "22 000"
type input "22000"
type input "22 250"
type input "22250"
type input "22 750"
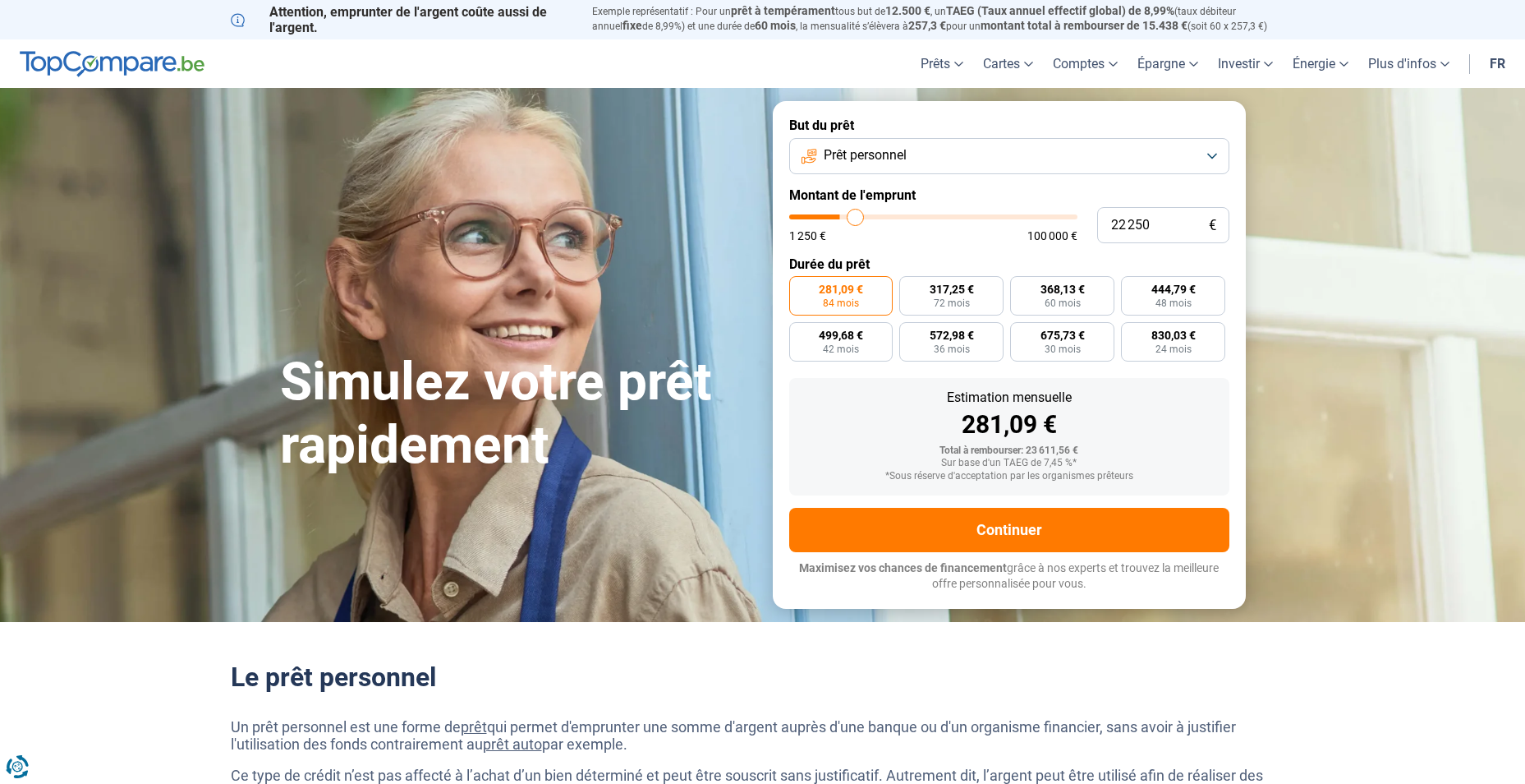
type input "22750"
type input "23 000"
type input "23000"
type input "23 250"
type input "23250"
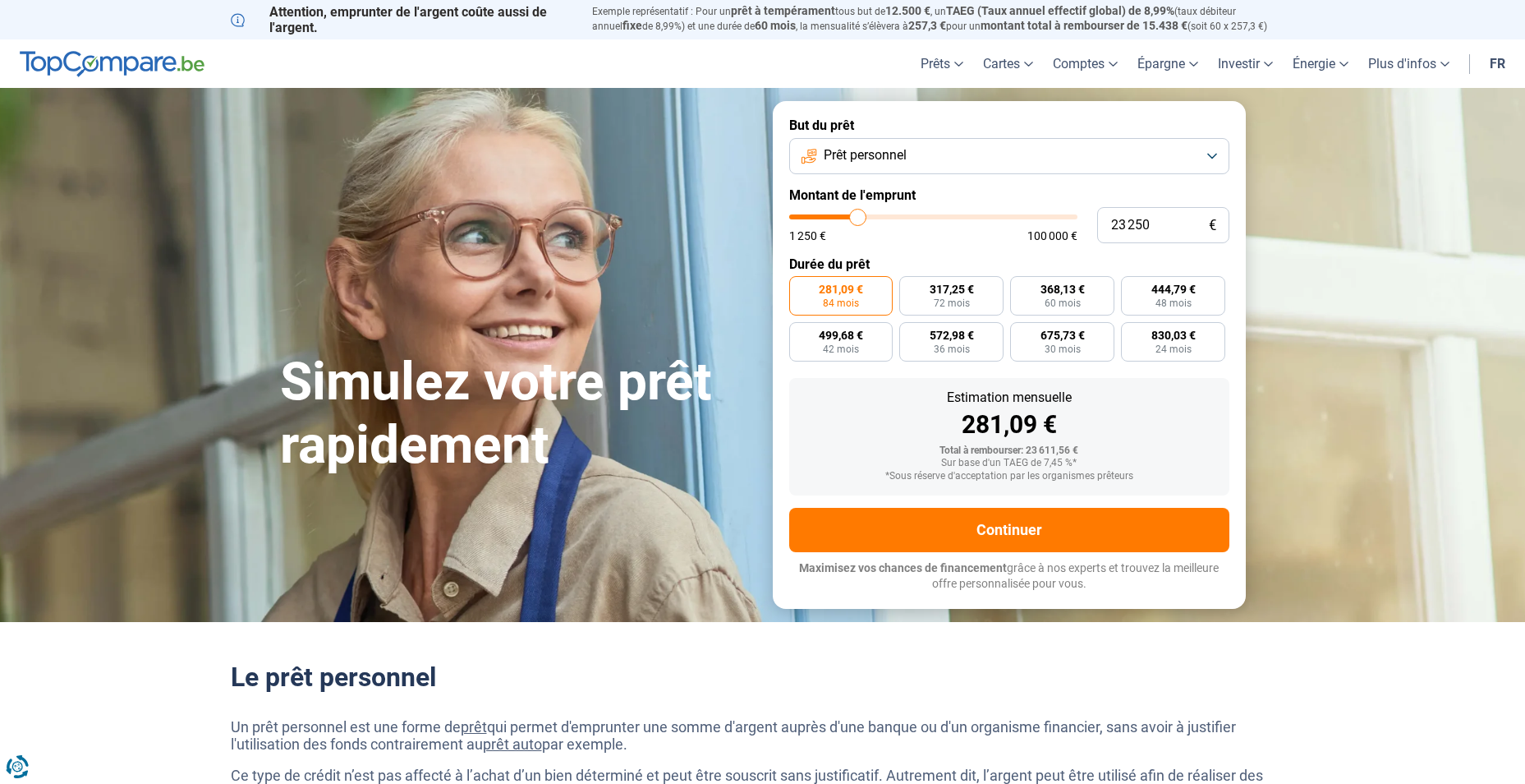
type input "23 500"
type input "23500"
type input "23 750"
type input "23750"
type input "23 500"
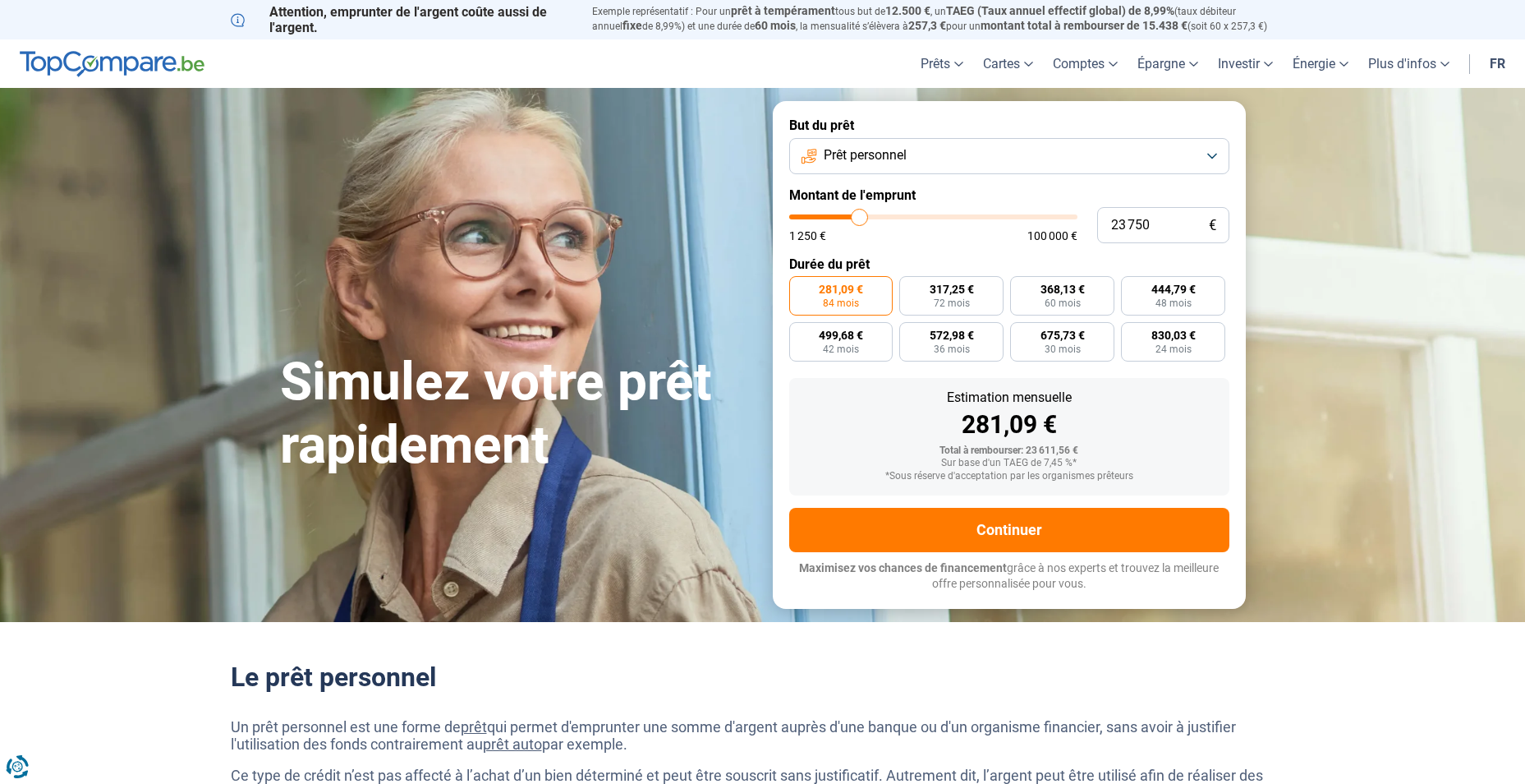
type input "23500"
type input "23 250"
type input "23250"
type input "23 000"
type input "23000"
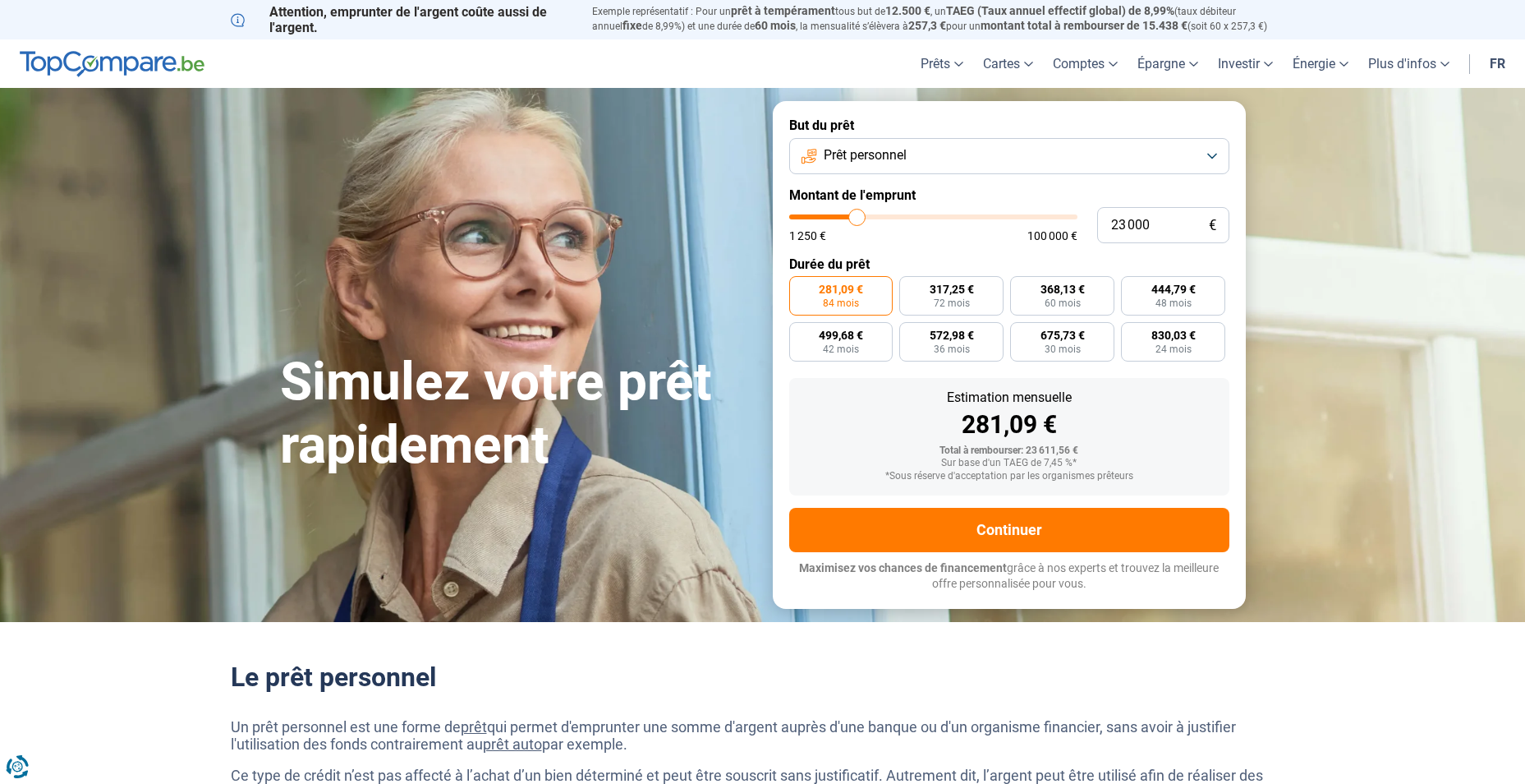
type input "22 750"
type input "22750"
type input "22 250"
type input "22250"
type input "22 000"
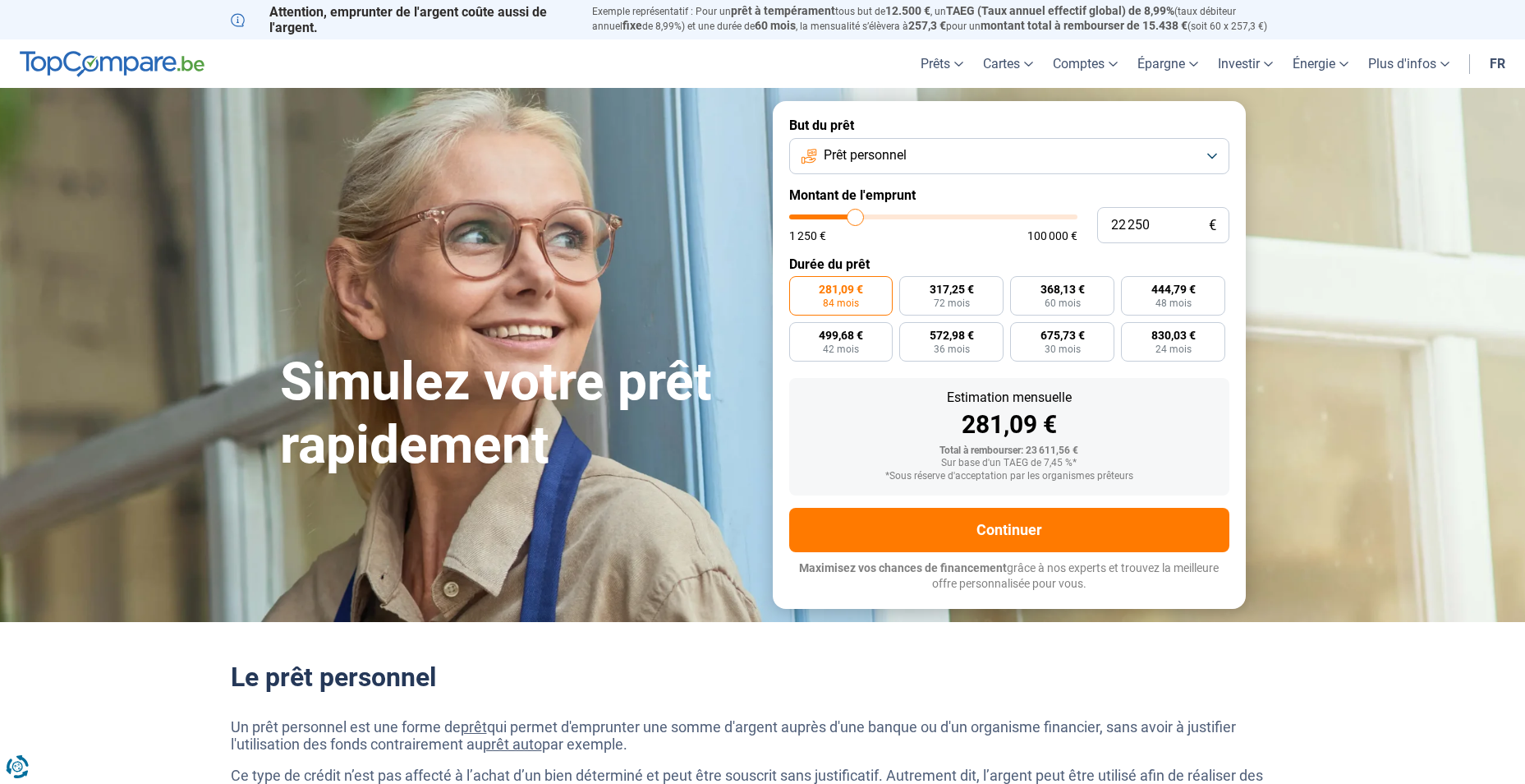
type input "22000"
type input "21 750"
type input "21750"
type input "21 500"
type input "21500"
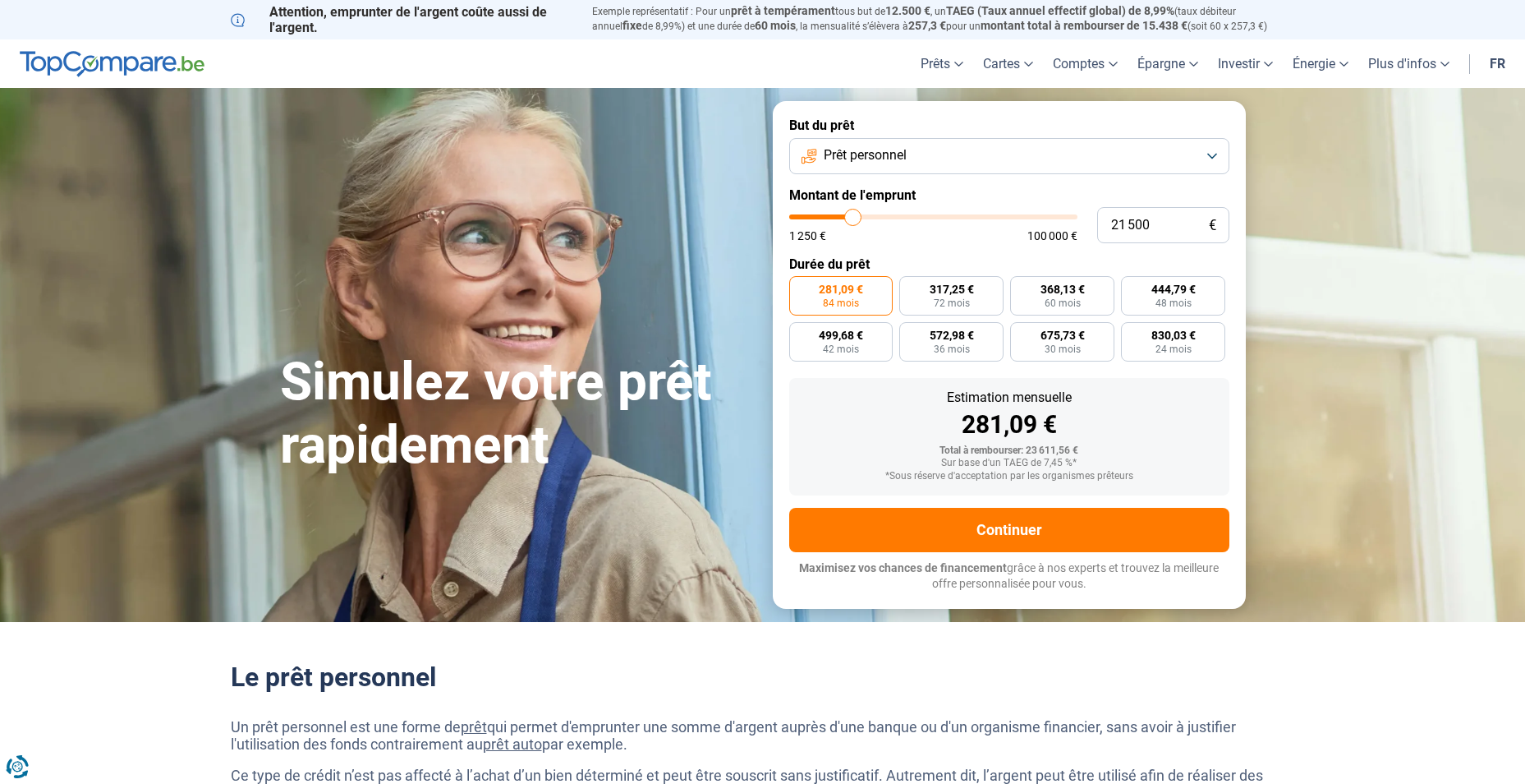
type input "20 750"
type input "20750"
type input "20 500"
type input "20500"
click at [851, 219] on input "range" at bounding box center [933, 217] width 288 height 5
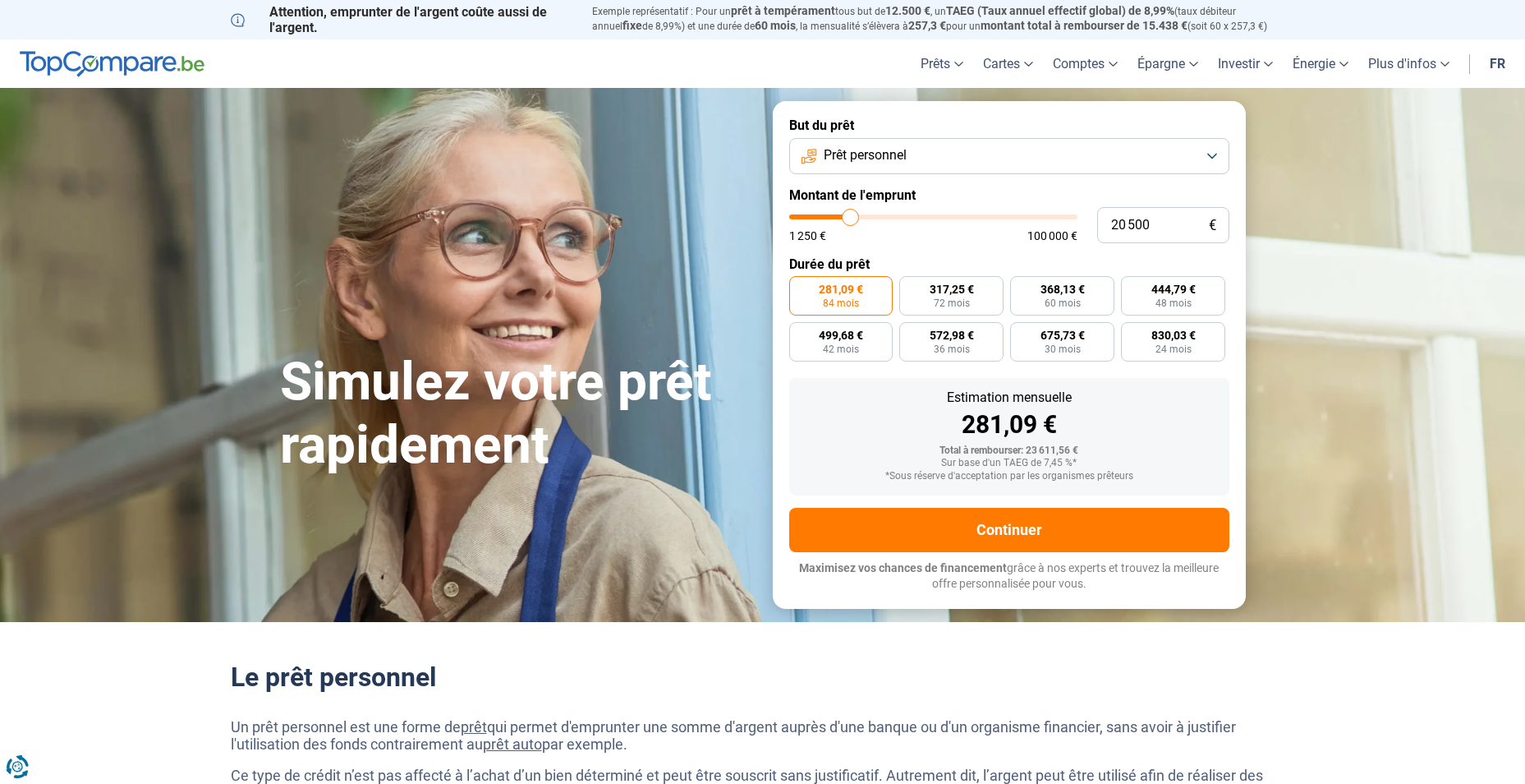
radio input "false"
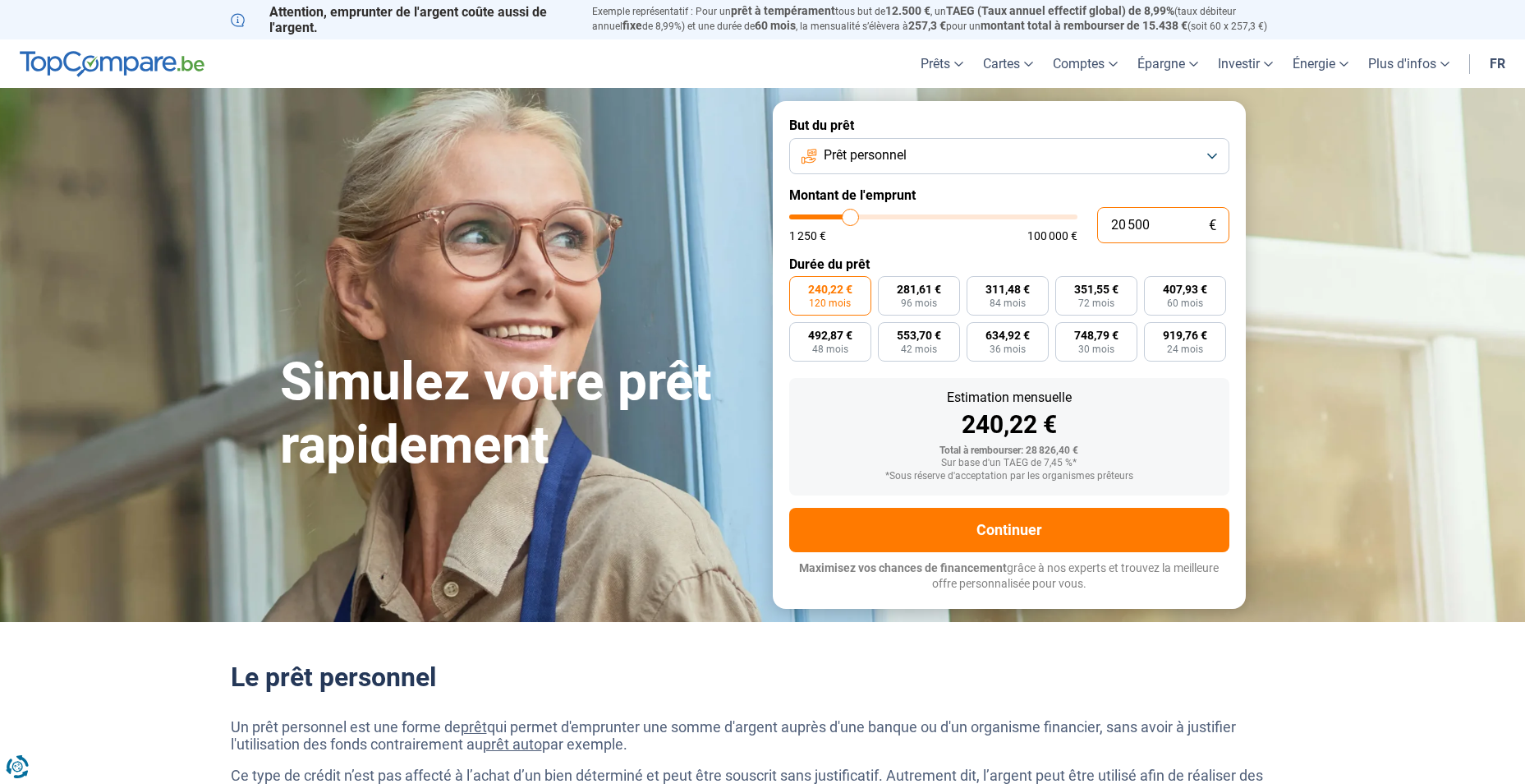
click at [1118, 232] on input "20 500" at bounding box center [1164, 225] width 132 height 36
type input "30 500"
type input "30500"
click at [1118, 231] on input "30 500" at bounding box center [1164, 225] width 132 height 36
click at [1117, 221] on input "30 500" at bounding box center [1164, 225] width 132 height 36
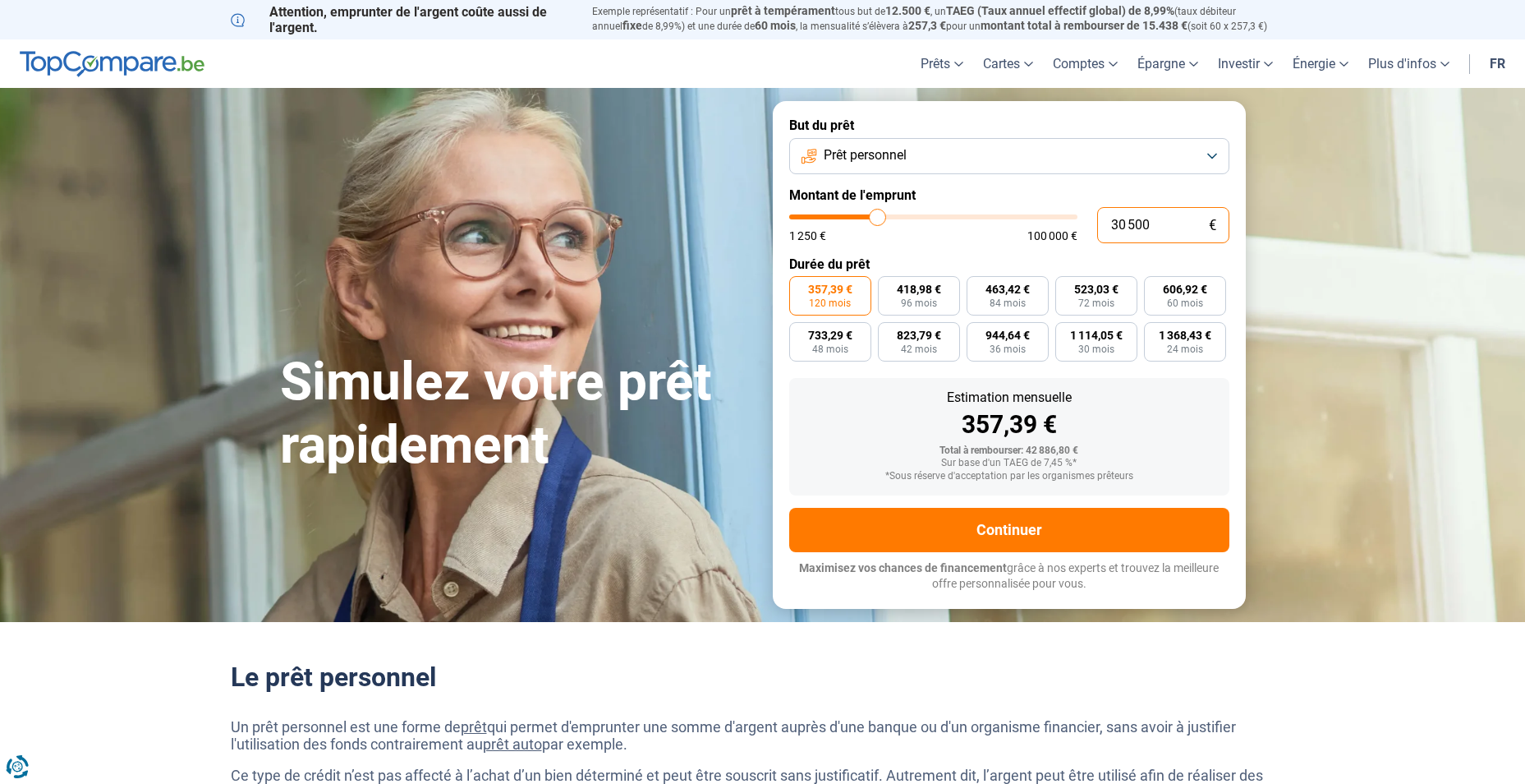
type input "20 500"
type input "20500"
type input "20 500"
click at [1040, 470] on div "*Sous réserve d'acceptation par les organismes prêteurs" at bounding box center [1010, 476] width 414 height 11
